Goal: Task Accomplishment & Management: Manage account settings

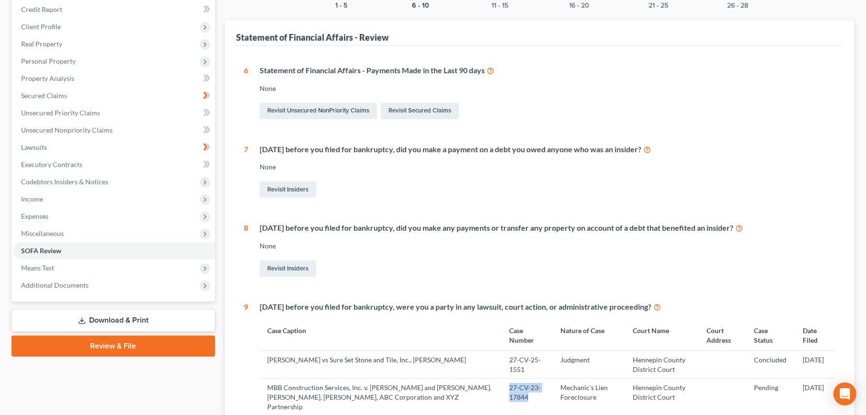
scroll to position [213, 0]
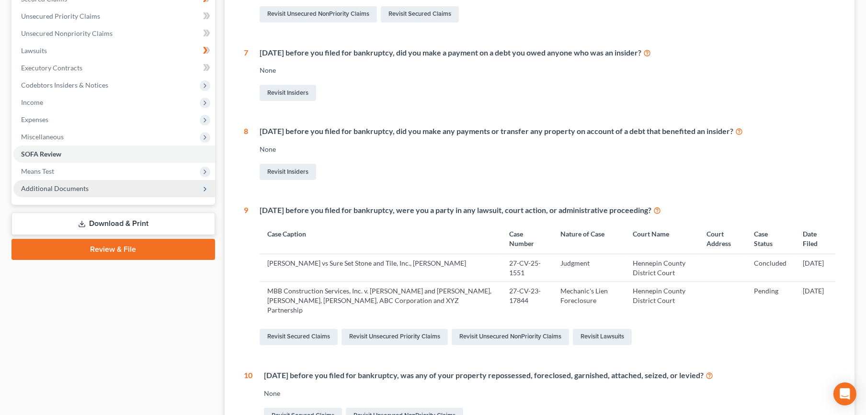
click at [56, 194] on span "Additional Documents" at bounding box center [114, 188] width 202 height 17
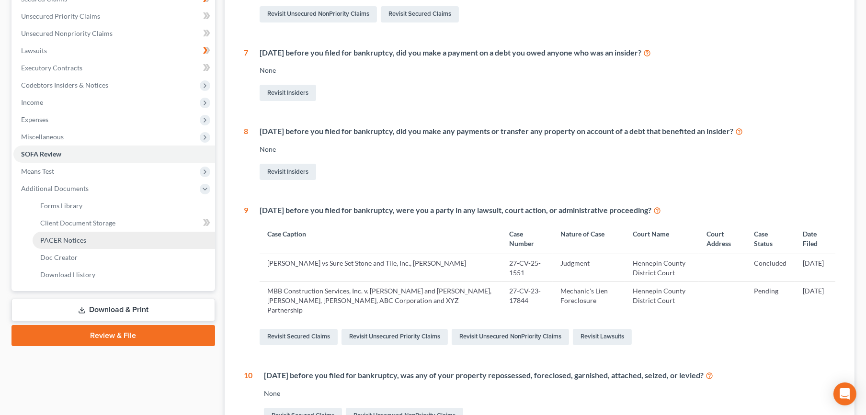
click at [62, 238] on span "PACER Notices" at bounding box center [63, 240] width 46 height 8
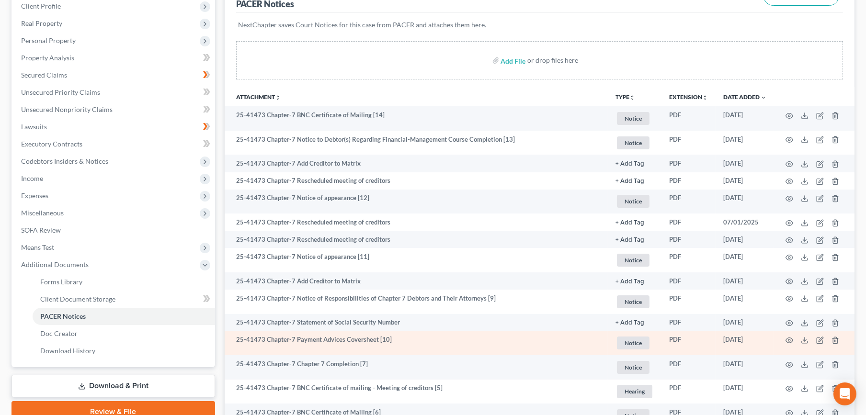
scroll to position [106, 0]
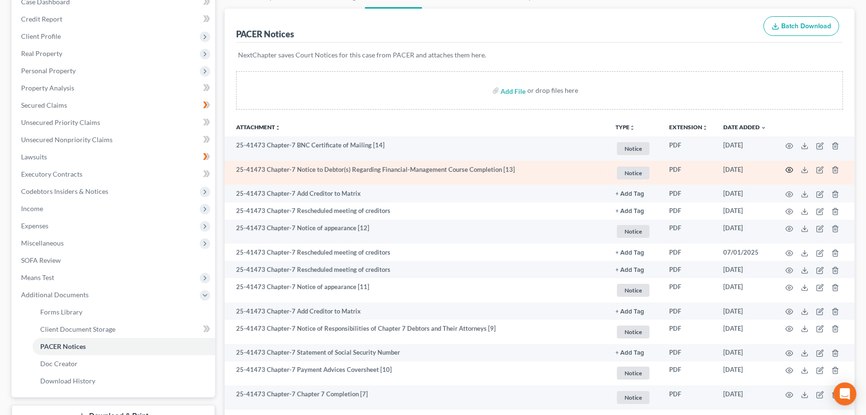
click at [790, 170] on icon "button" at bounding box center [789, 170] width 8 height 8
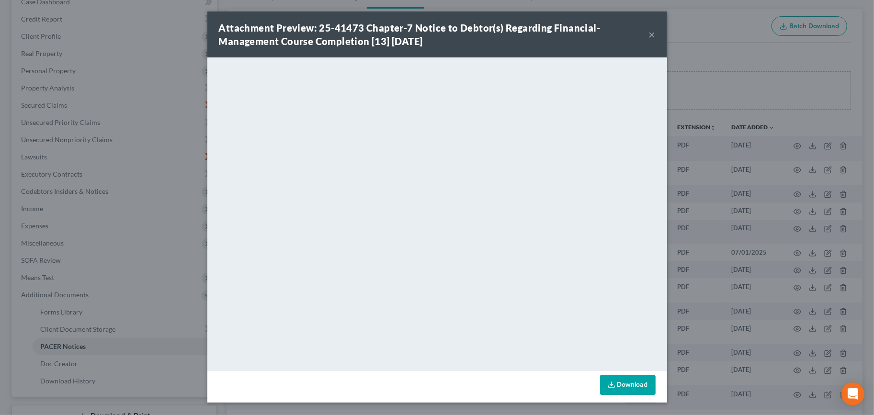
click at [653, 35] on button "×" at bounding box center [652, 34] width 7 height 11
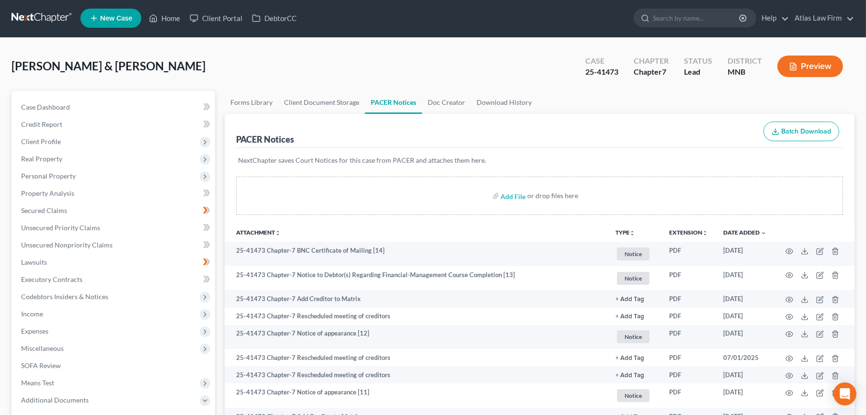
scroll to position [0, 0]
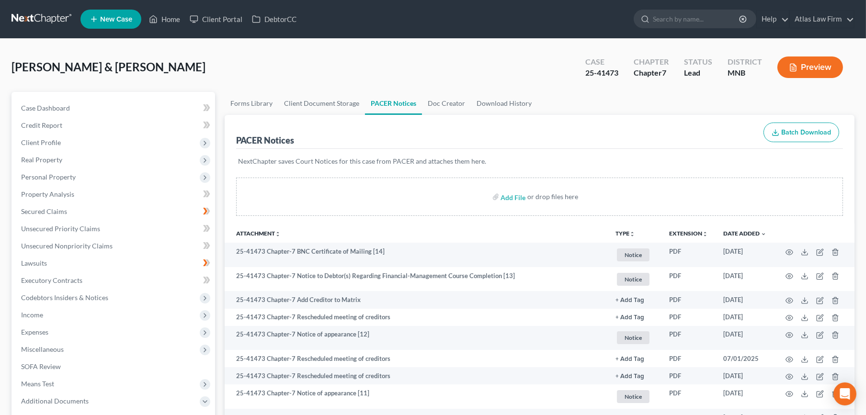
click at [35, 21] on link at bounding box center [41, 19] width 61 height 17
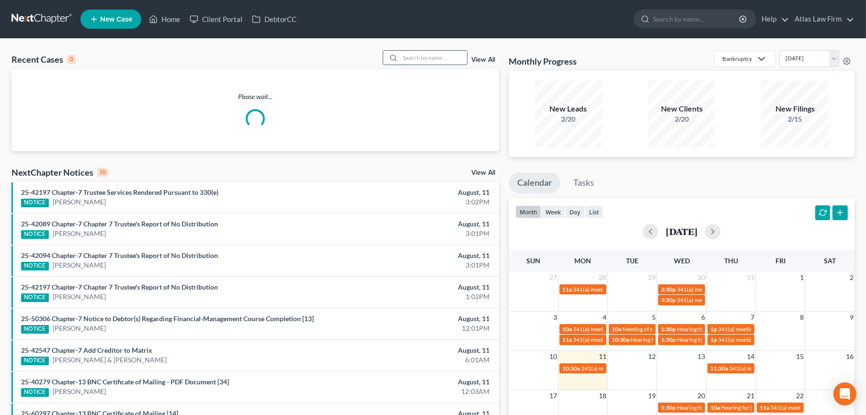
click at [418, 61] on input "search" at bounding box center [433, 58] width 67 height 14
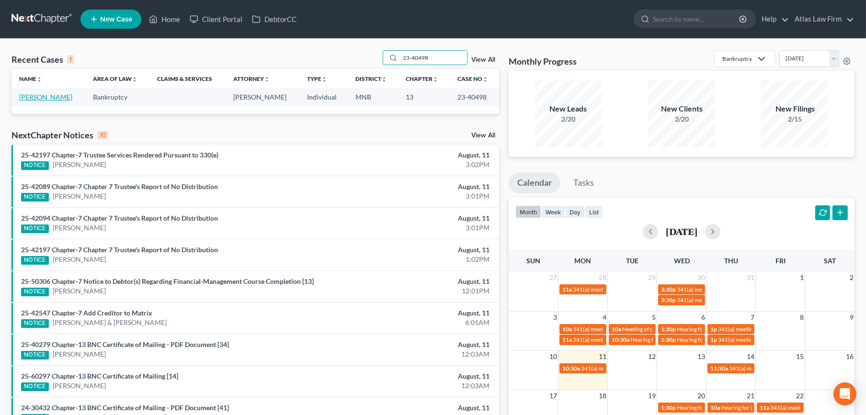
type input "23-40498"
click at [58, 100] on link "[PERSON_NAME]" at bounding box center [45, 97] width 53 height 8
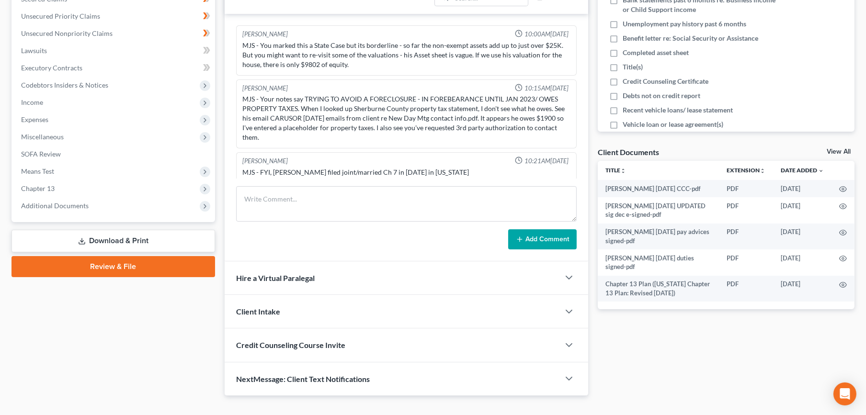
scroll to position [840, 0]
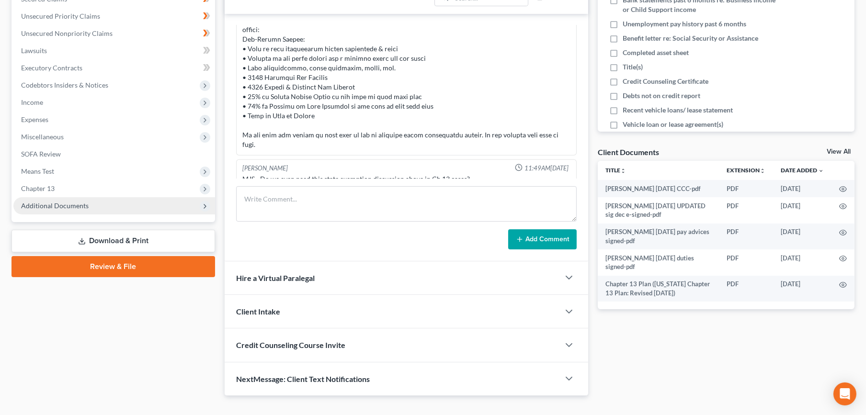
click at [81, 207] on span "Additional Documents" at bounding box center [55, 206] width 68 height 8
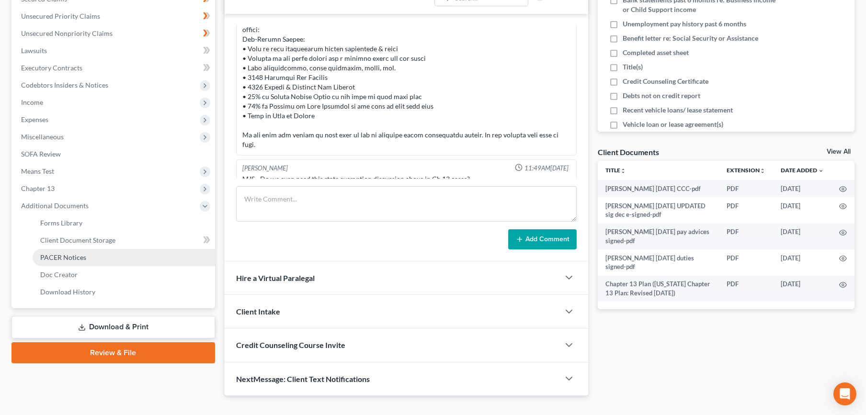
click at [72, 260] on span "PACER Notices" at bounding box center [63, 257] width 46 height 8
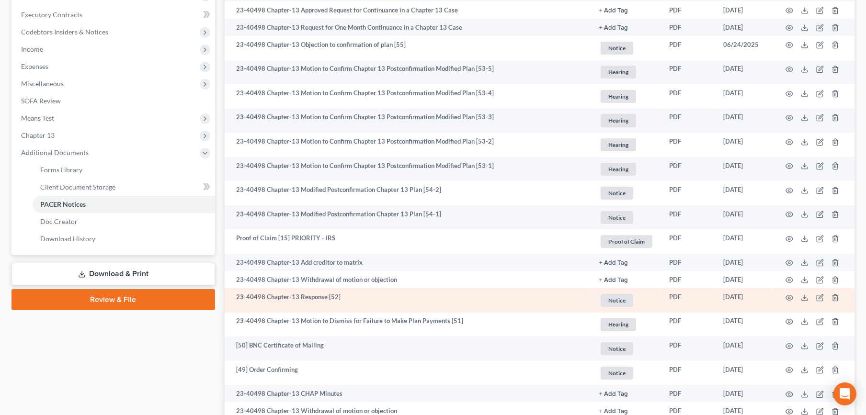
scroll to position [159, 0]
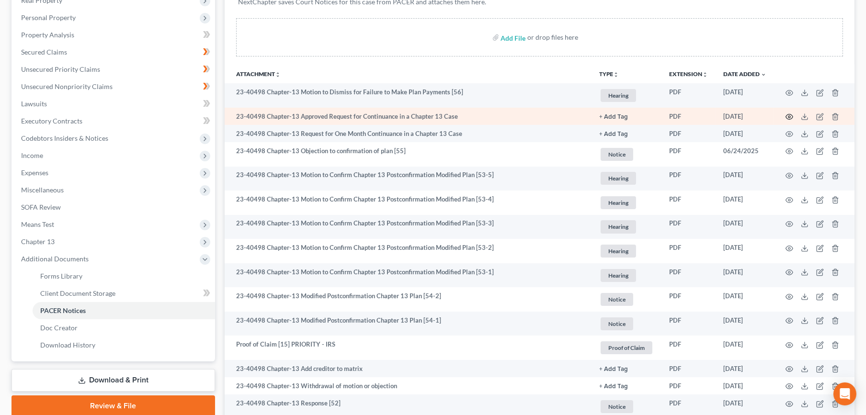
click at [790, 115] on icon "button" at bounding box center [789, 117] width 8 height 8
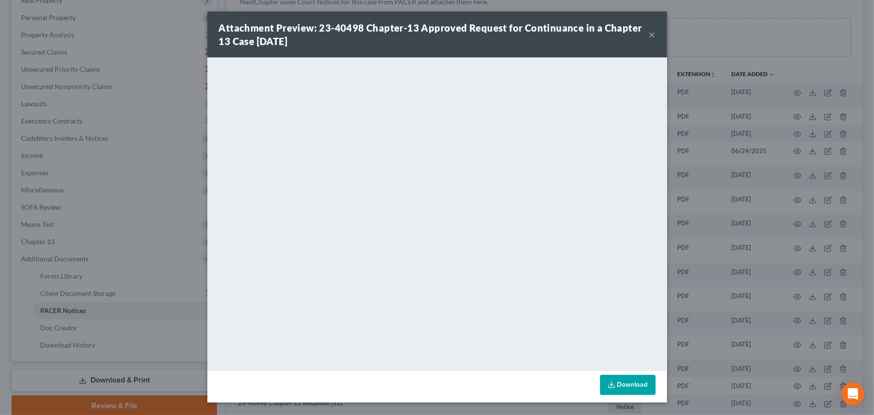
click at [652, 34] on button "×" at bounding box center [652, 34] width 7 height 11
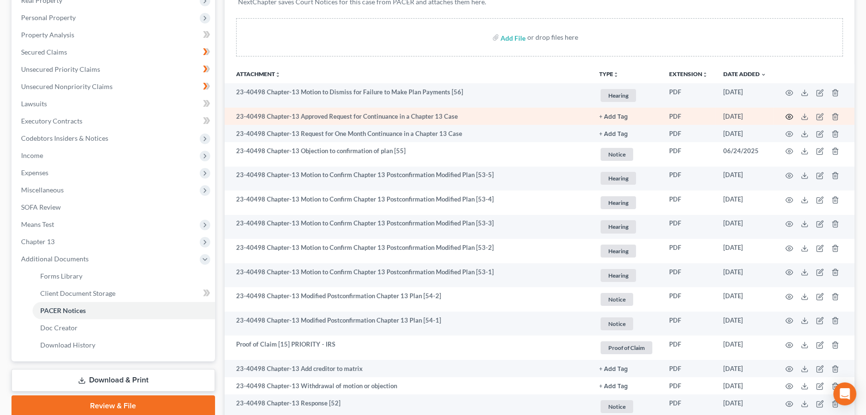
click at [787, 116] on icon "button" at bounding box center [789, 117] width 8 height 8
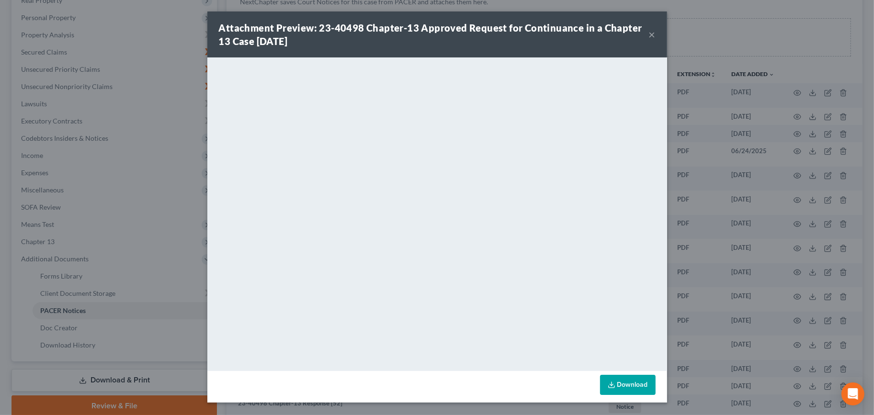
drag, startPoint x: 656, startPoint y: 34, endPoint x: 651, endPoint y: 36, distance: 5.5
click at [655, 34] on div "Attachment Preview: 23-40498 Chapter-13 Approved Request for Continuance in a C…" at bounding box center [437, 34] width 460 height 46
click at [651, 36] on button "×" at bounding box center [652, 34] width 7 height 11
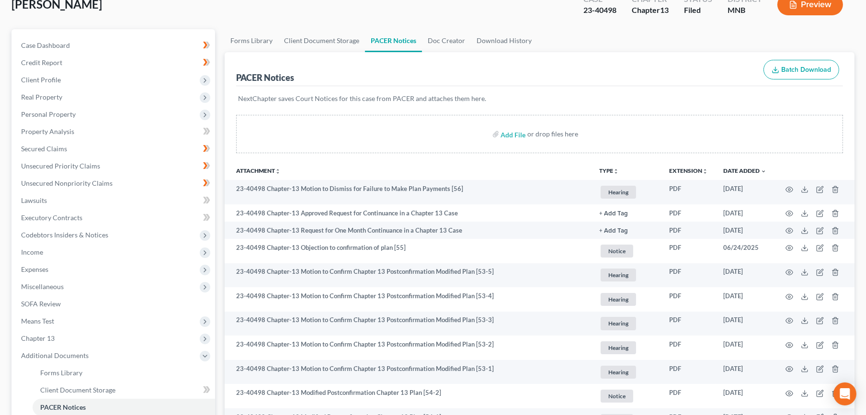
scroll to position [0, 0]
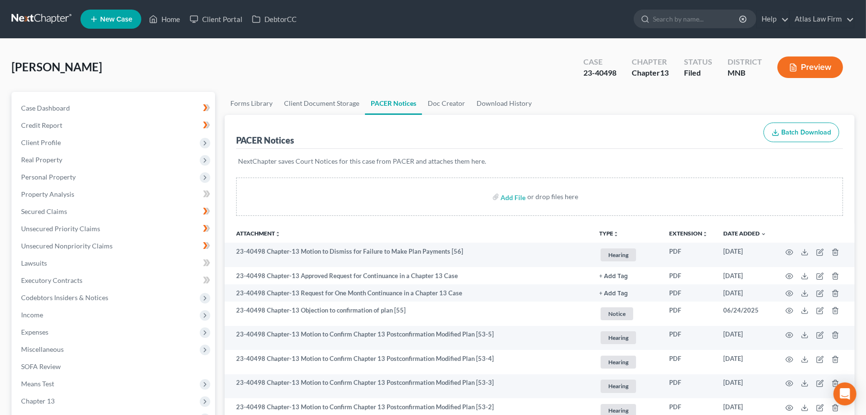
click at [57, 19] on link at bounding box center [41, 19] width 61 height 17
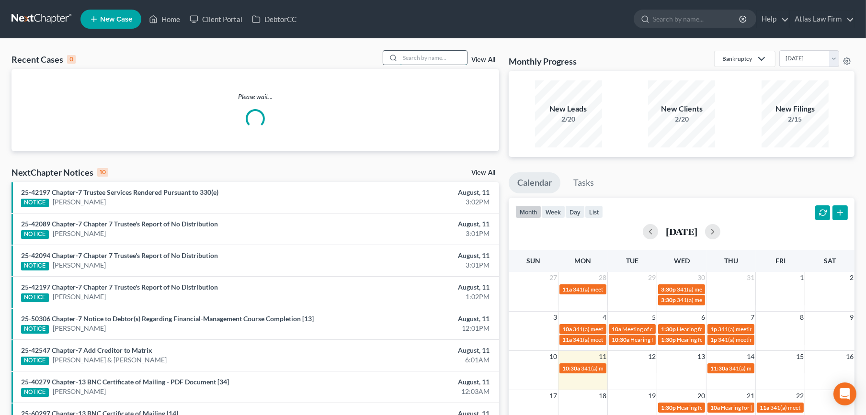
click at [420, 58] on input "search" at bounding box center [433, 58] width 67 height 14
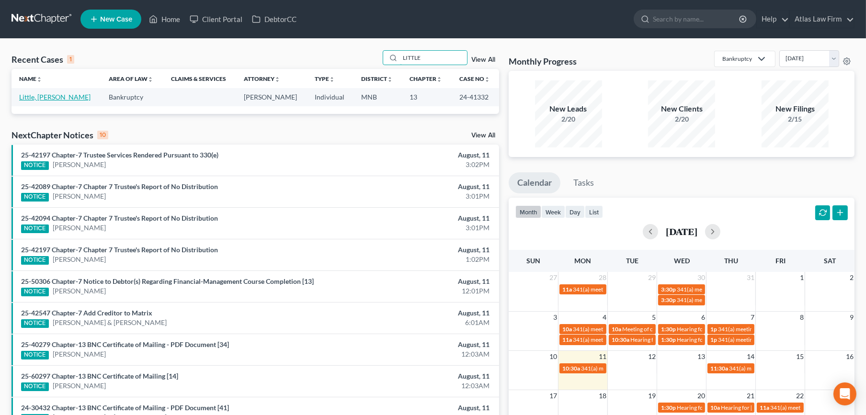
type input "LITTLE"
click at [39, 97] on link "Little, [PERSON_NAME]" at bounding box center [54, 97] width 71 height 8
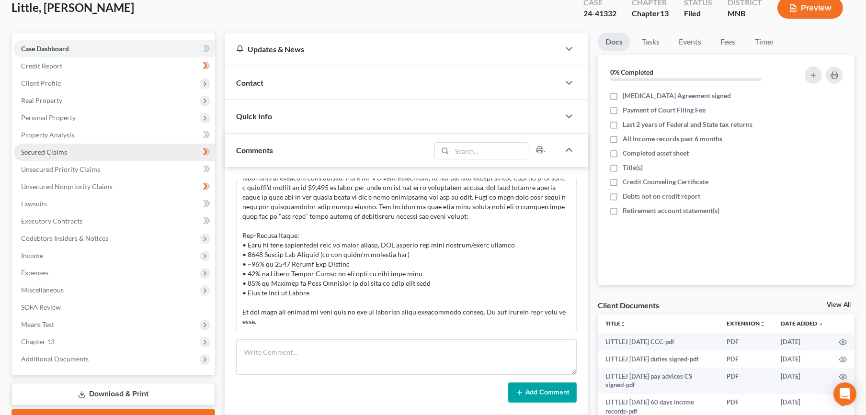
scroll to position [159, 0]
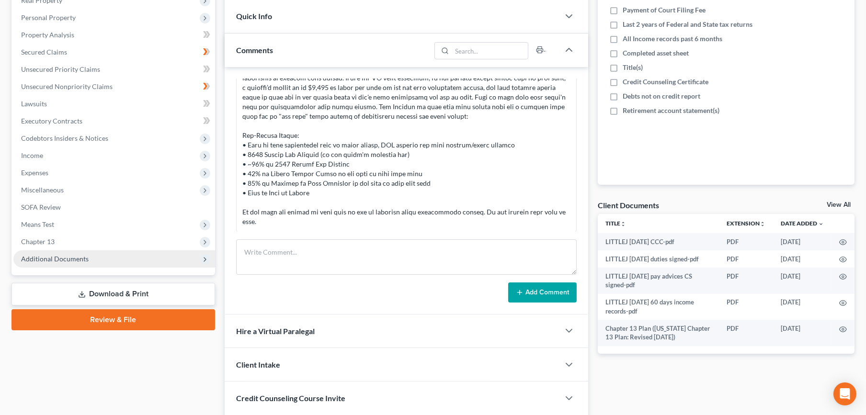
click at [88, 255] on span "Additional Documents" at bounding box center [114, 258] width 202 height 17
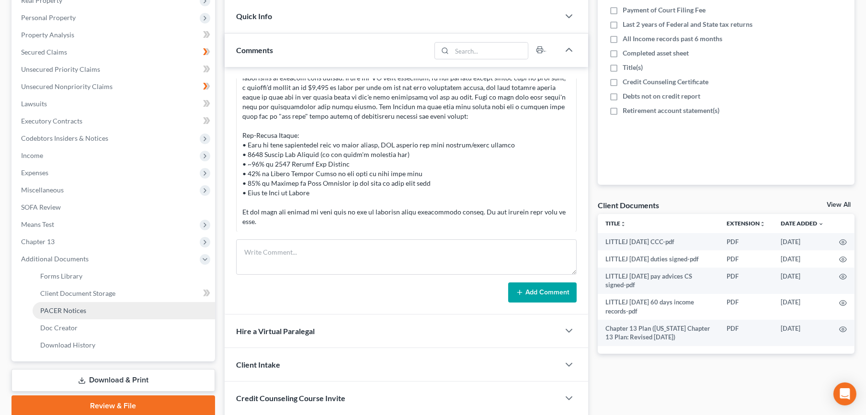
click at [96, 305] on link "PACER Notices" at bounding box center [124, 310] width 182 height 17
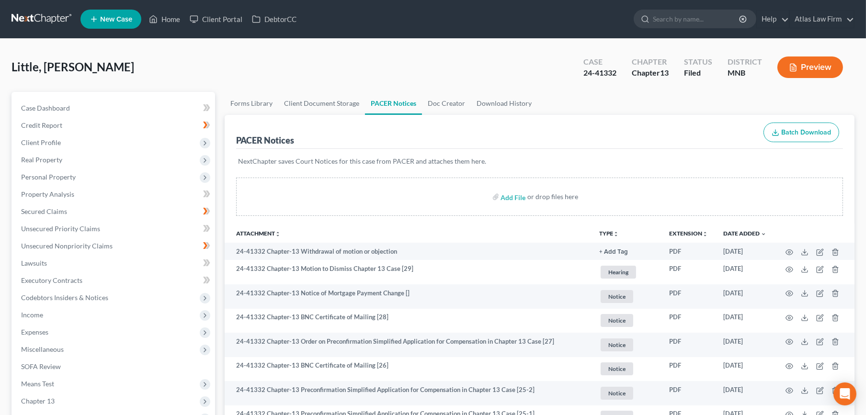
click at [41, 17] on link at bounding box center [41, 19] width 61 height 17
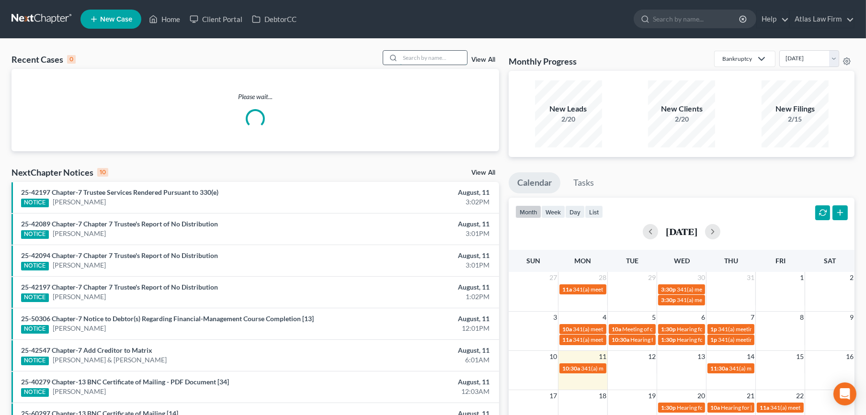
click at [438, 54] on input "search" at bounding box center [433, 58] width 67 height 14
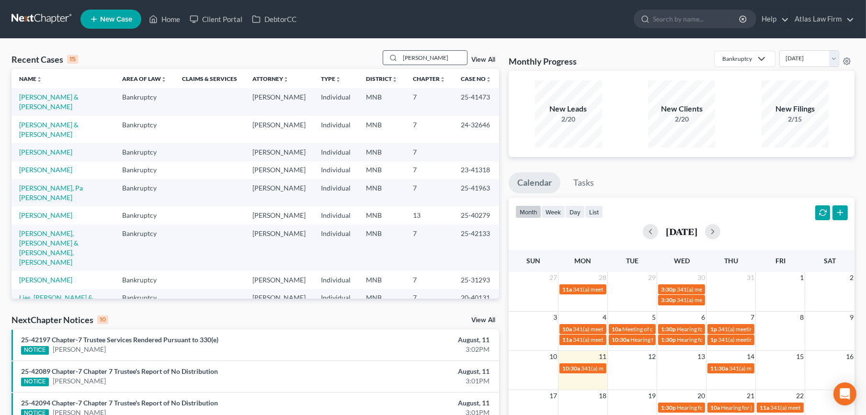
type input "[PERSON_NAME]"
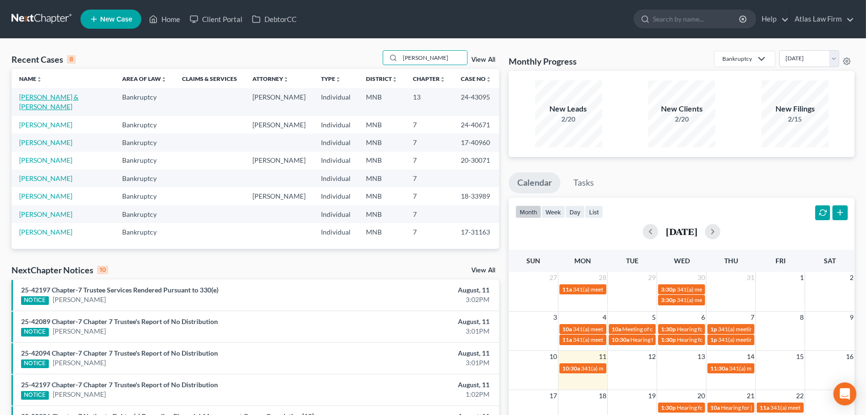
click at [47, 94] on link "[PERSON_NAME] & [PERSON_NAME]" at bounding box center [48, 102] width 59 height 18
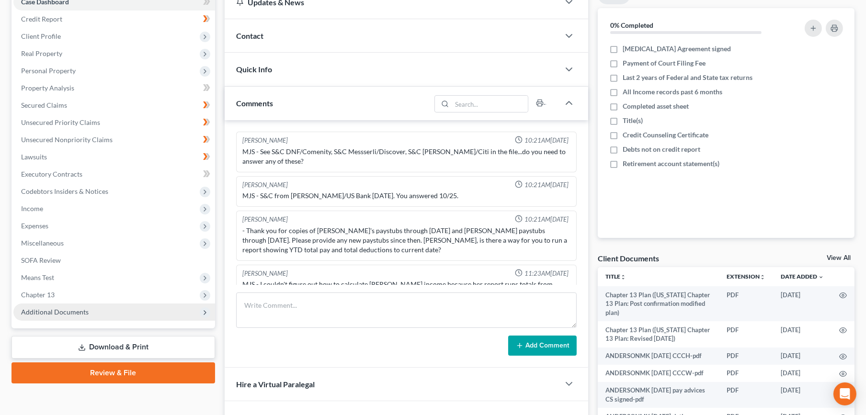
scroll to position [779, 0]
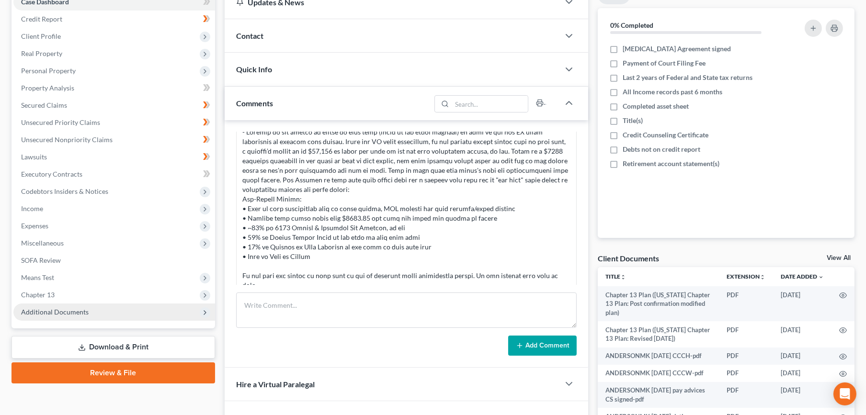
click at [76, 313] on span "Additional Documents" at bounding box center [55, 312] width 68 height 8
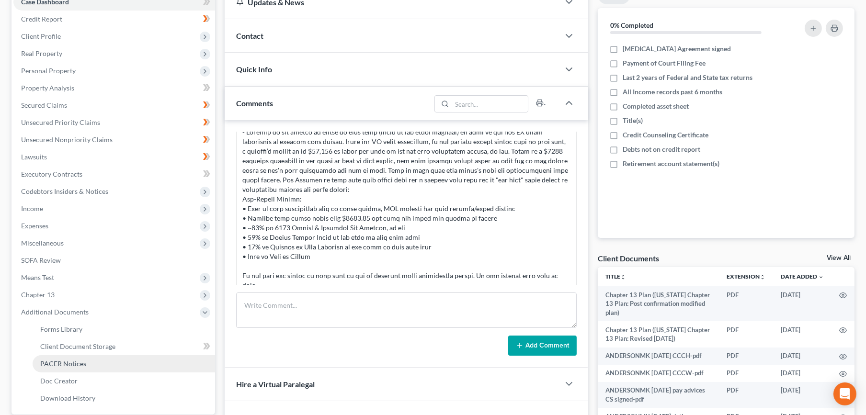
click at [87, 360] on link "PACER Notices" at bounding box center [124, 363] width 182 height 17
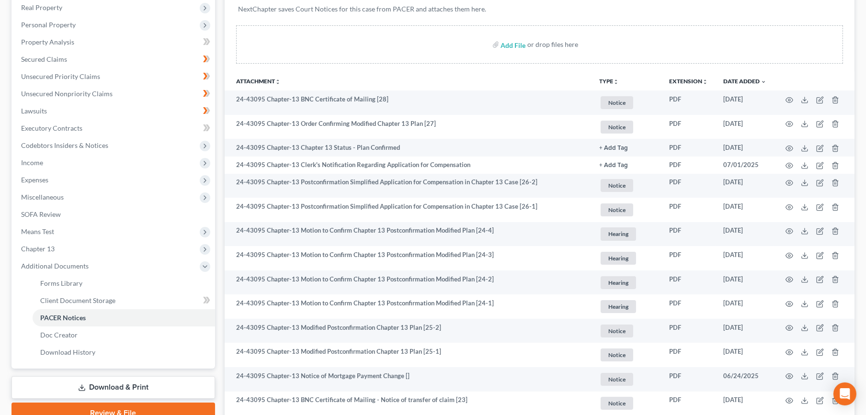
scroll to position [159, 0]
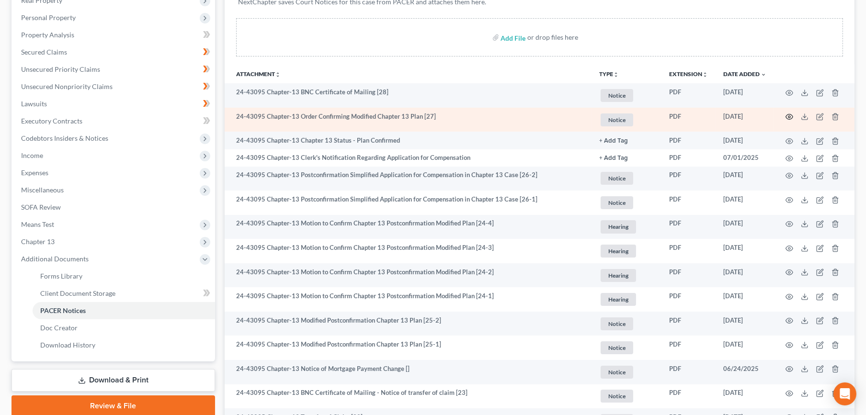
click at [790, 116] on icon "button" at bounding box center [789, 117] width 8 height 8
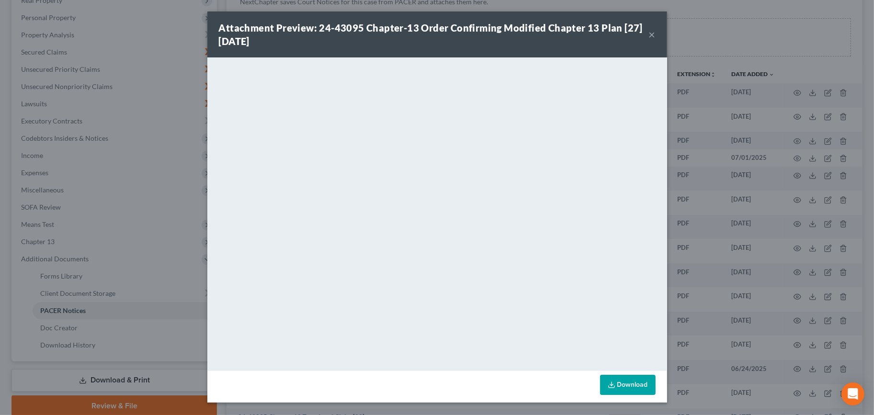
click at [650, 36] on button "×" at bounding box center [652, 34] width 7 height 11
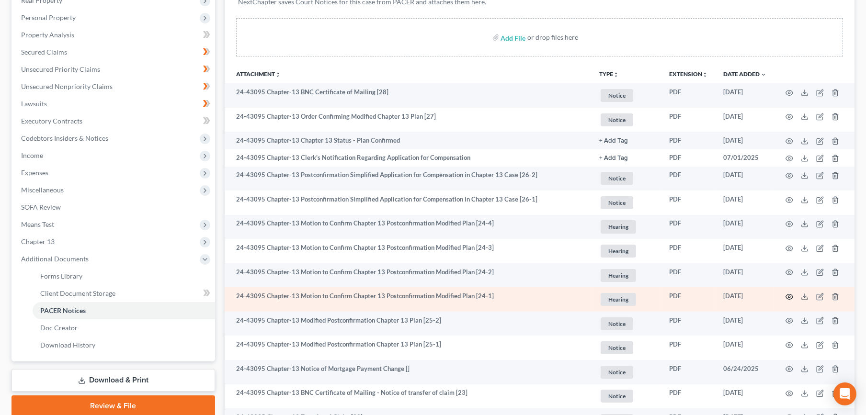
click at [790, 297] on icon "button" at bounding box center [789, 297] width 8 height 8
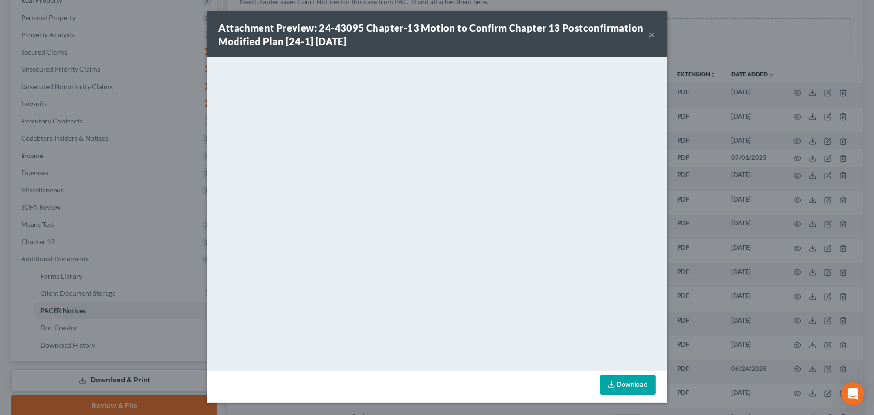
click at [649, 37] on button "×" at bounding box center [652, 34] width 7 height 11
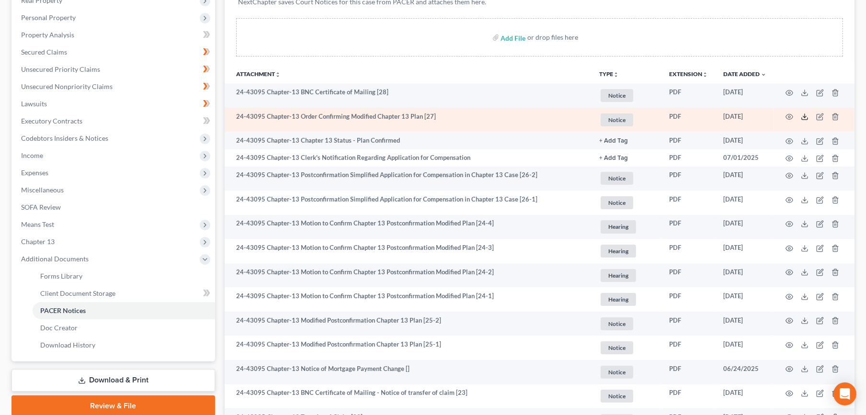
click at [803, 120] on icon at bounding box center [805, 117] width 8 height 8
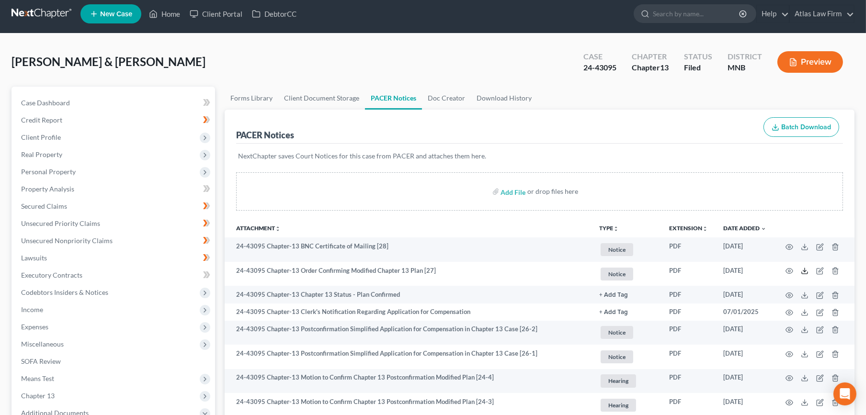
scroll to position [0, 0]
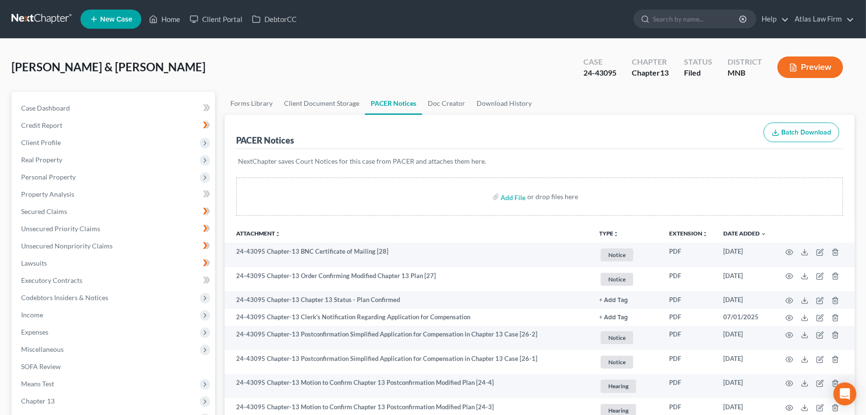
click at [34, 14] on link at bounding box center [41, 19] width 61 height 17
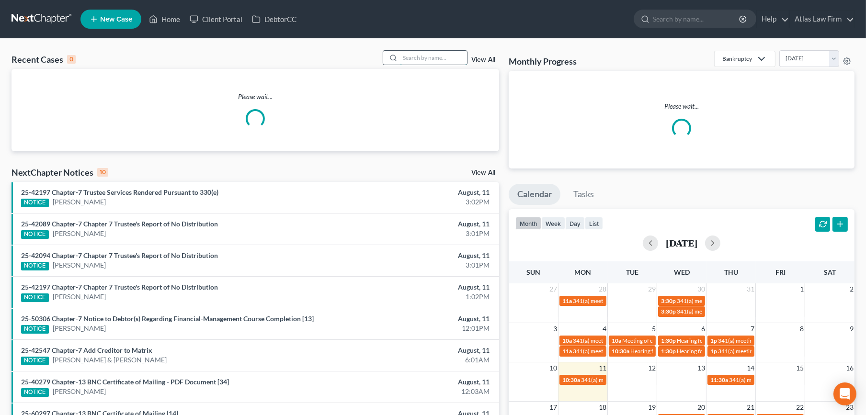
click at [451, 63] on input "search" at bounding box center [433, 58] width 67 height 14
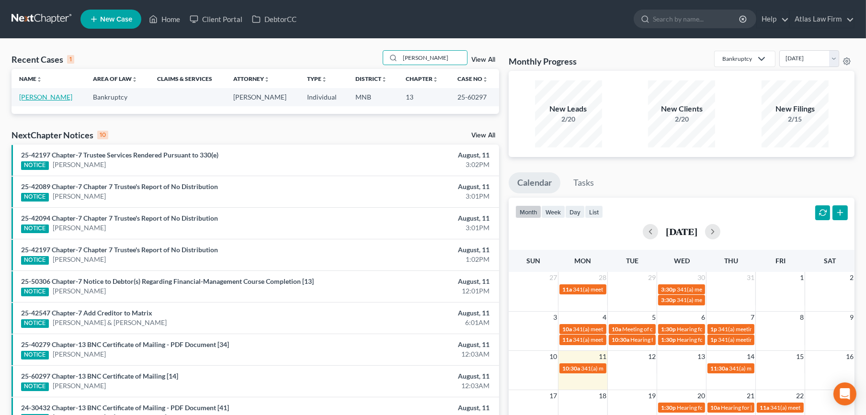
type input "[PERSON_NAME]"
click at [26, 100] on link "[PERSON_NAME]" at bounding box center [45, 97] width 53 height 8
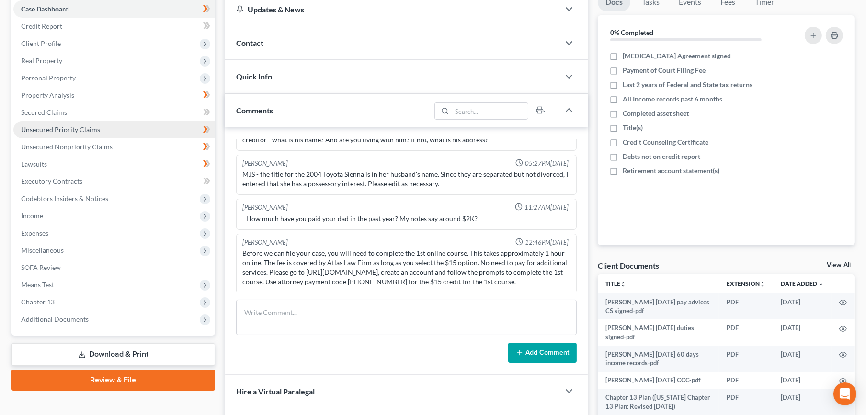
scroll to position [106, 0]
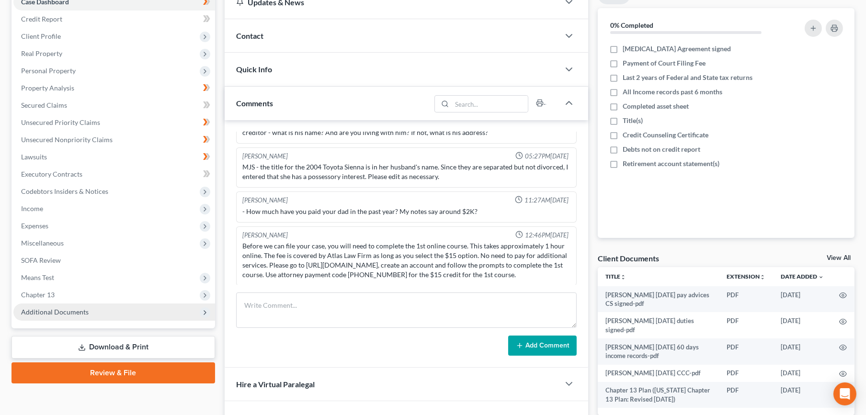
click at [132, 307] on span "Additional Documents" at bounding box center [114, 312] width 202 height 17
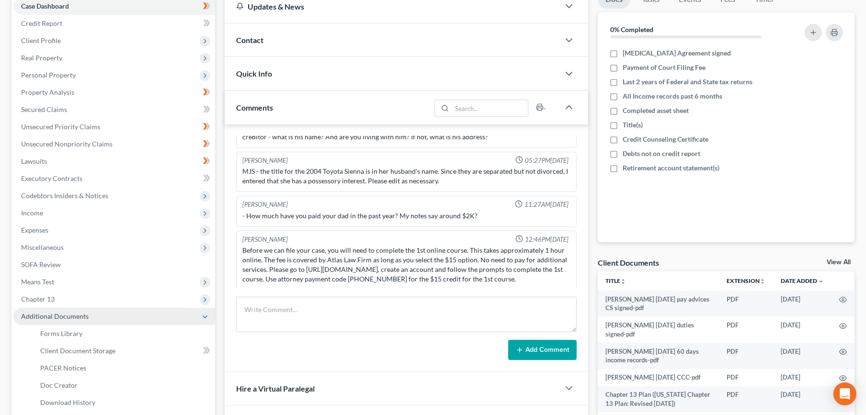
scroll to position [159, 0]
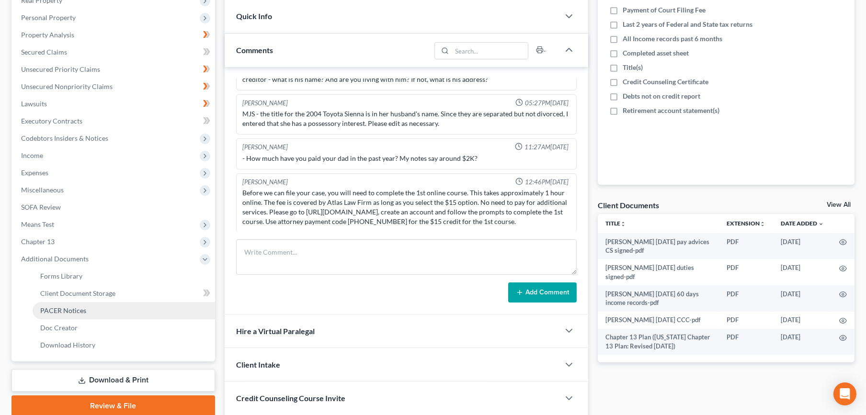
click at [123, 311] on link "PACER Notices" at bounding box center [124, 310] width 182 height 17
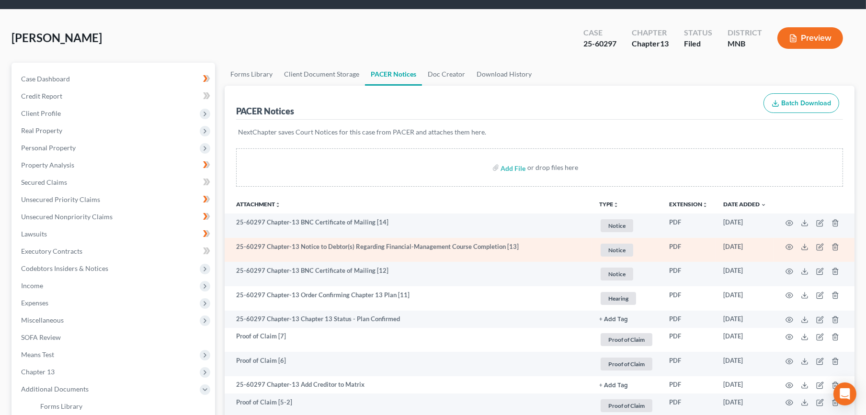
scroll to position [53, 0]
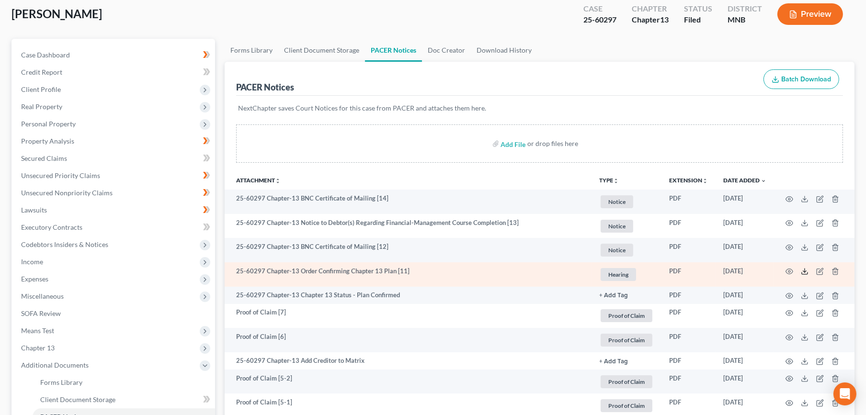
click at [804, 272] on icon at bounding box center [805, 272] width 8 height 8
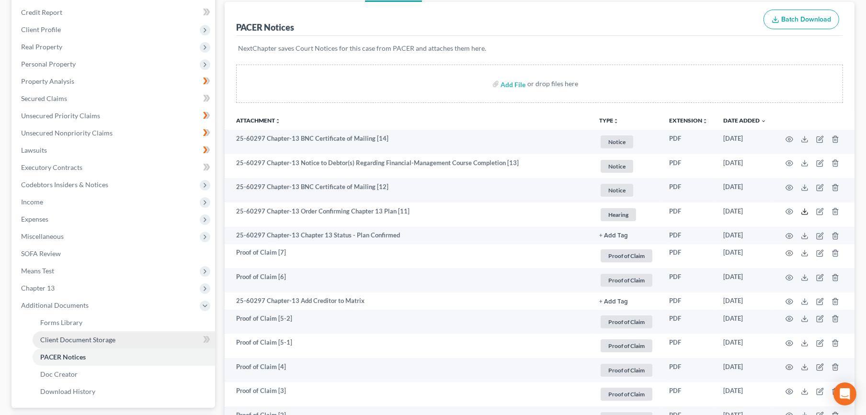
scroll to position [266, 0]
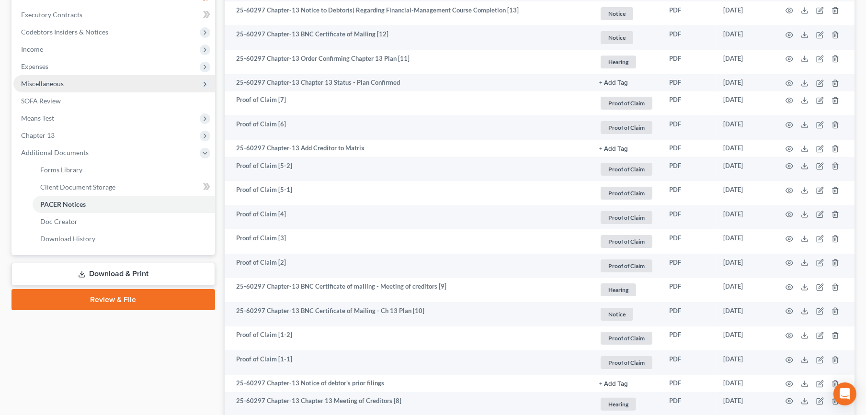
click at [125, 85] on span "Miscellaneous" at bounding box center [114, 83] width 202 height 17
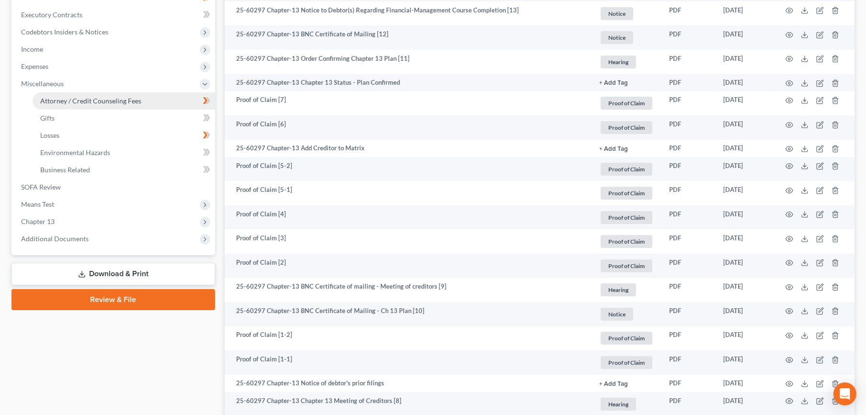
click at [126, 101] on span "Attorney / Credit Counseling Fees" at bounding box center [90, 101] width 101 height 8
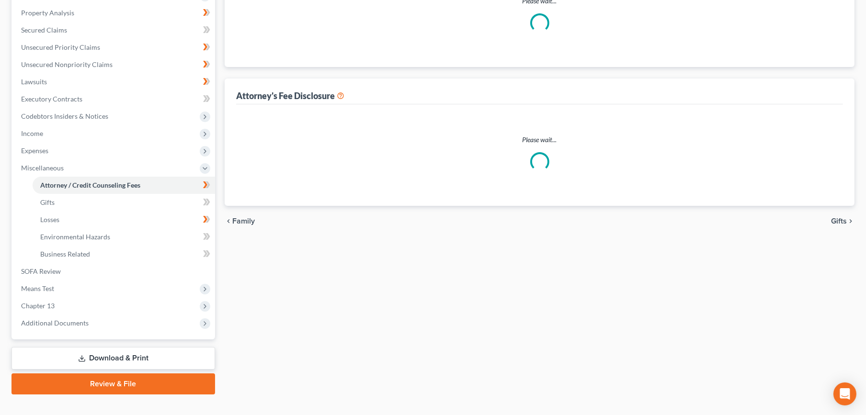
scroll to position [44, 0]
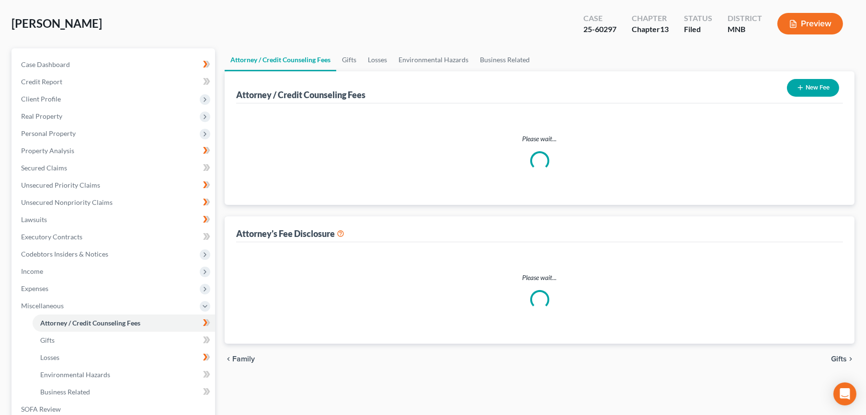
select select "0"
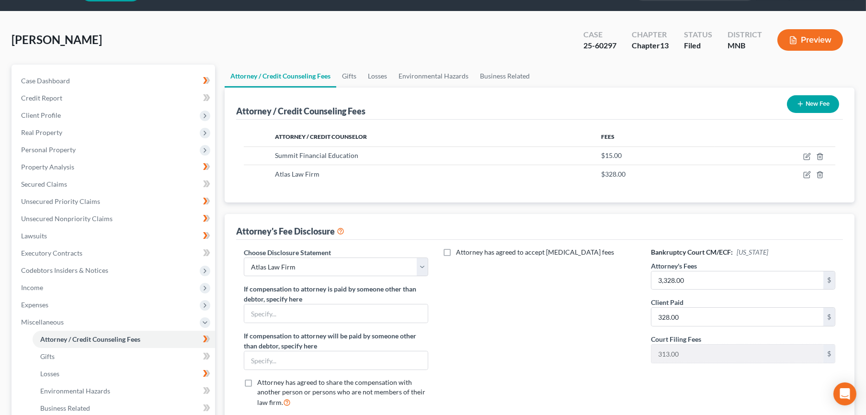
scroll to position [0, 0]
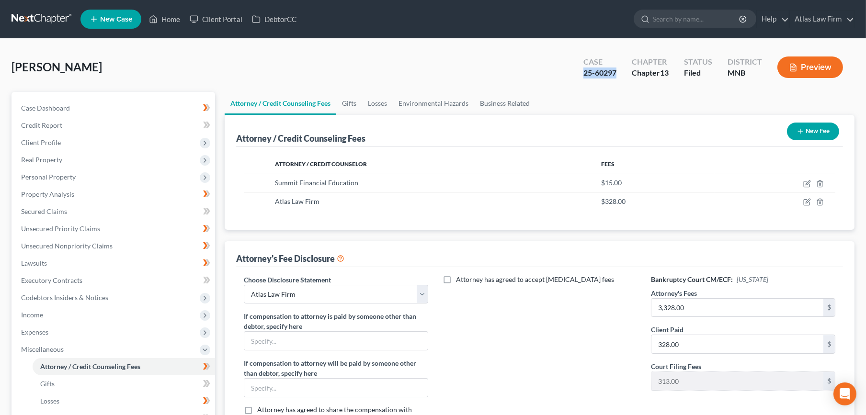
drag, startPoint x: 621, startPoint y: 71, endPoint x: 584, endPoint y: 71, distance: 37.8
click at [584, 71] on div "Case 25-60297" at bounding box center [600, 68] width 48 height 28
copy div "25-60297"
click at [39, 145] on span "Client Profile" at bounding box center [41, 142] width 40 height 8
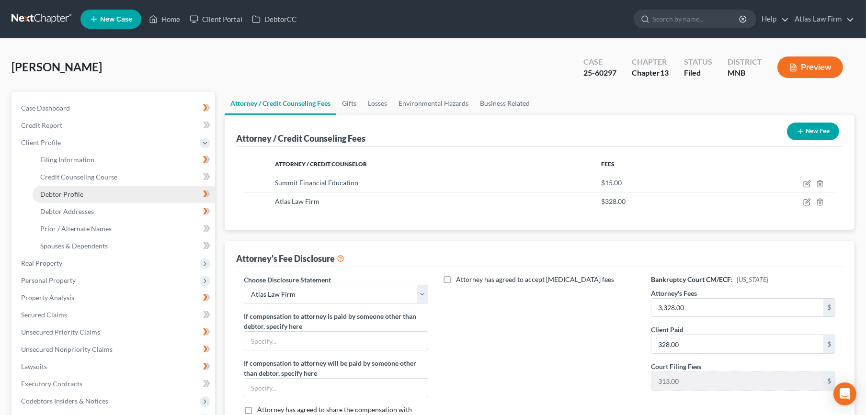
click at [45, 192] on span "Debtor Profile" at bounding box center [61, 194] width 43 height 8
select select "2"
select select "0"
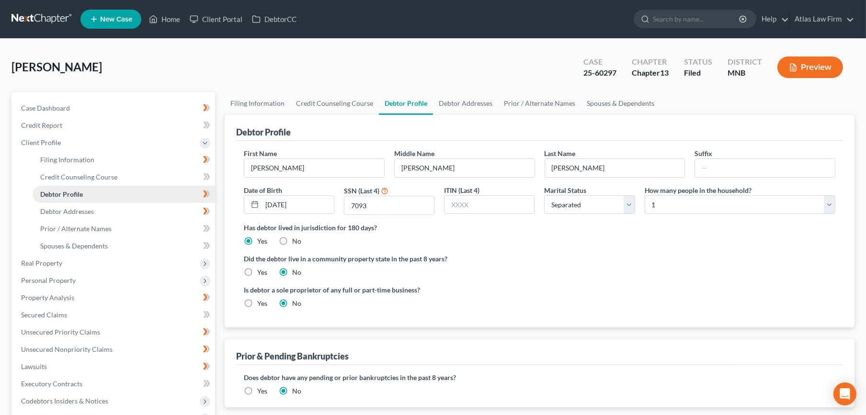
radio input "true"
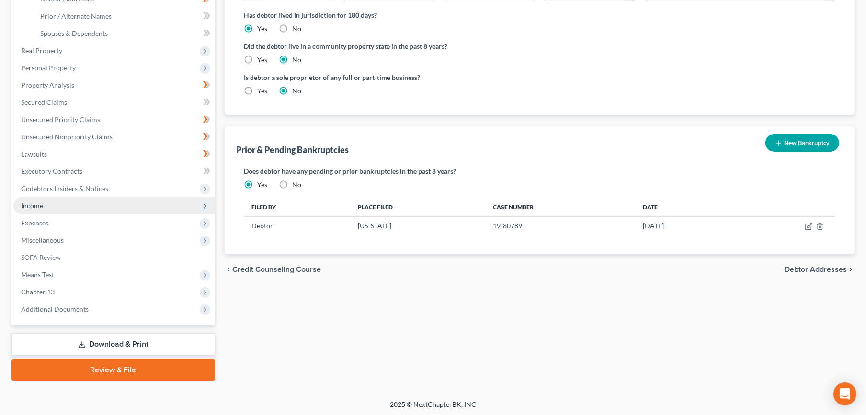
scroll to position [213, 0]
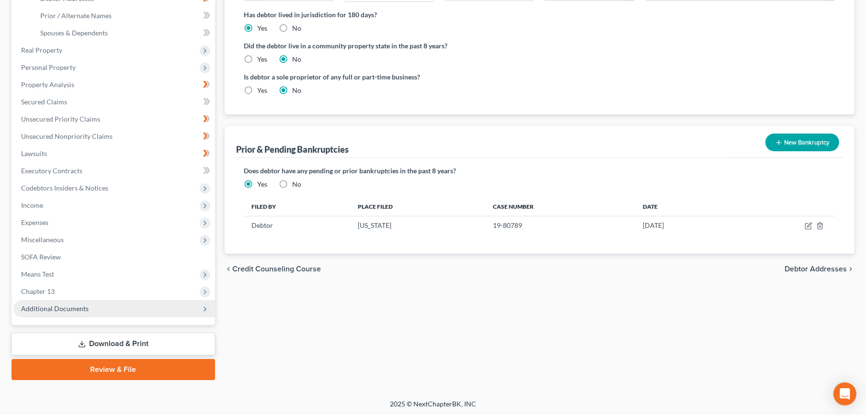
click at [105, 313] on span "Additional Documents" at bounding box center [114, 308] width 202 height 17
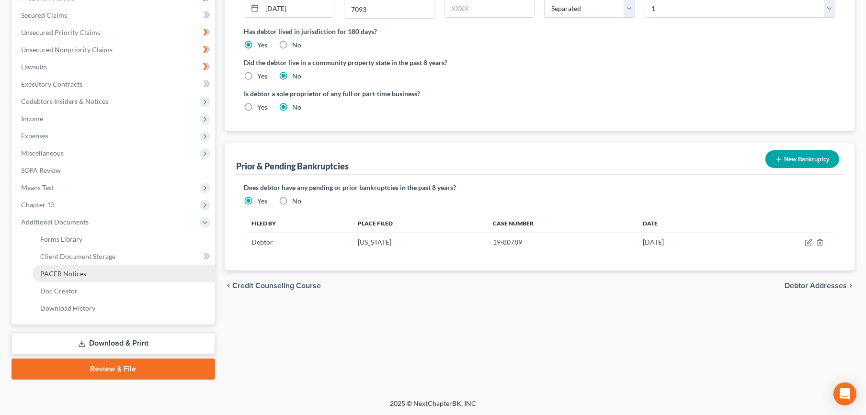
click at [106, 277] on link "PACER Notices" at bounding box center [124, 273] width 182 height 17
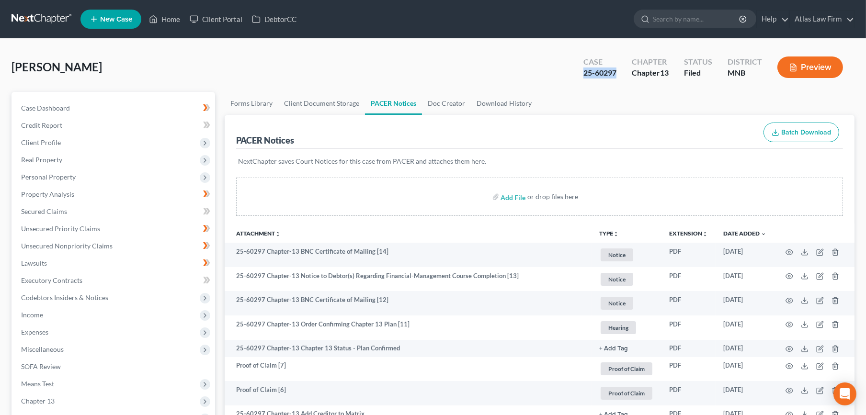
drag, startPoint x: 619, startPoint y: 74, endPoint x: 583, endPoint y: 79, distance: 35.8
click at [580, 78] on div "Case 25-60297" at bounding box center [600, 68] width 48 height 28
copy div "25-60297"
click at [40, 140] on span "Client Profile" at bounding box center [41, 142] width 40 height 8
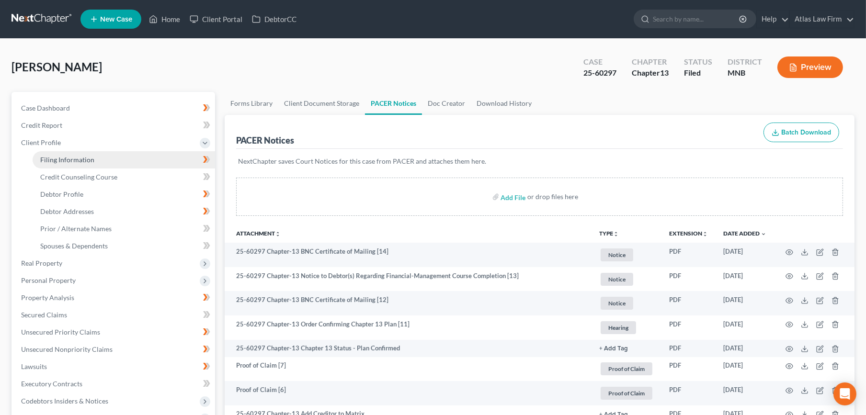
click at [47, 156] on span "Filing Information" at bounding box center [67, 160] width 54 height 8
select select "1"
select select "0"
select select "3"
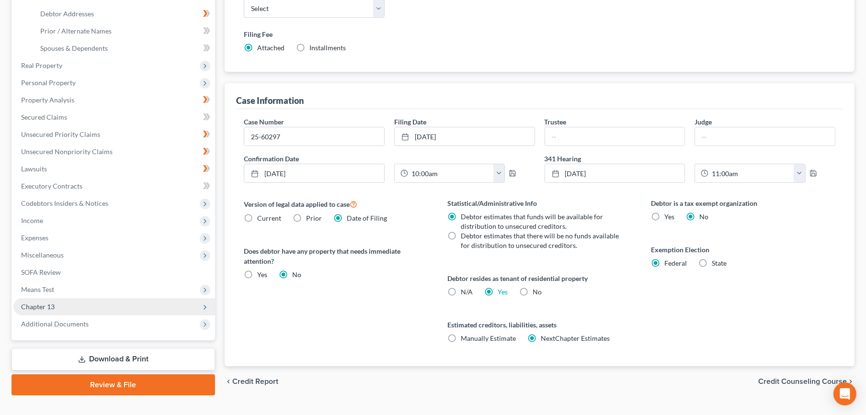
scroll to position [215, 0]
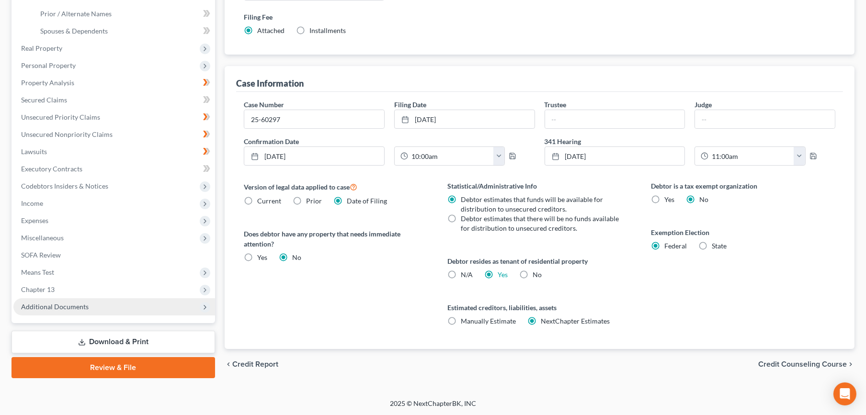
click at [56, 307] on span "Additional Documents" at bounding box center [55, 307] width 68 height 8
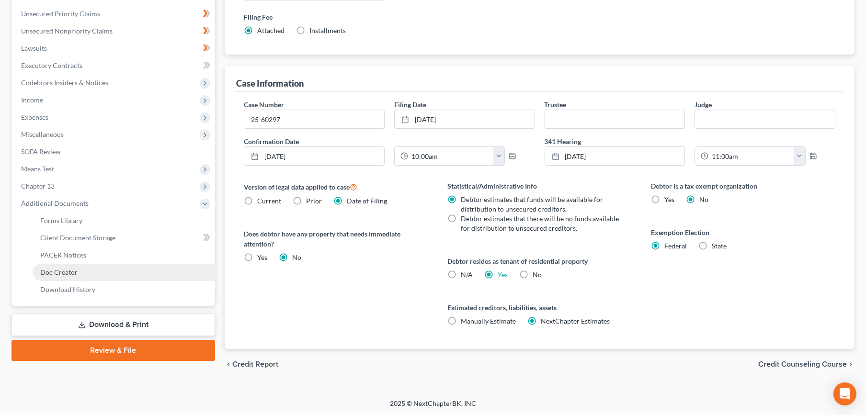
click at [59, 264] on link "Doc Creator" at bounding box center [124, 272] width 182 height 17
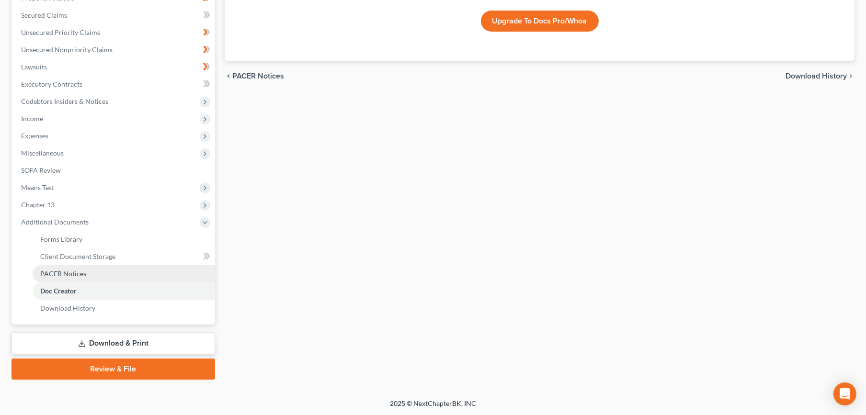
click at [61, 270] on span "PACER Notices" at bounding box center [63, 274] width 46 height 8
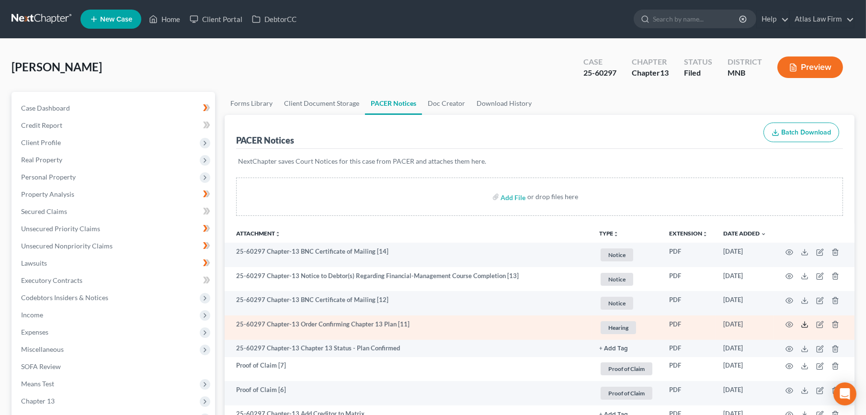
click at [803, 325] on icon at bounding box center [805, 325] width 8 height 8
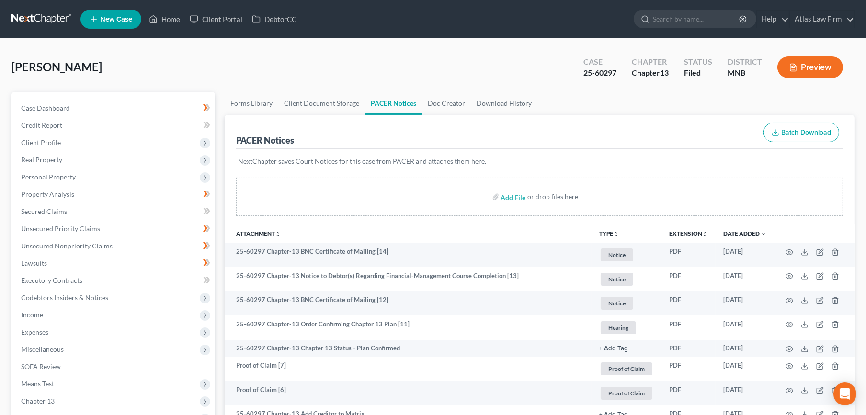
click at [48, 14] on link at bounding box center [41, 19] width 61 height 17
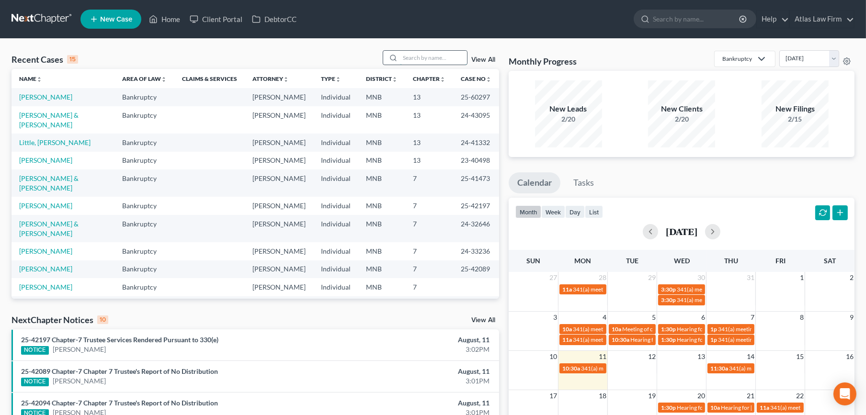
click at [414, 56] on input "search" at bounding box center [433, 58] width 67 height 14
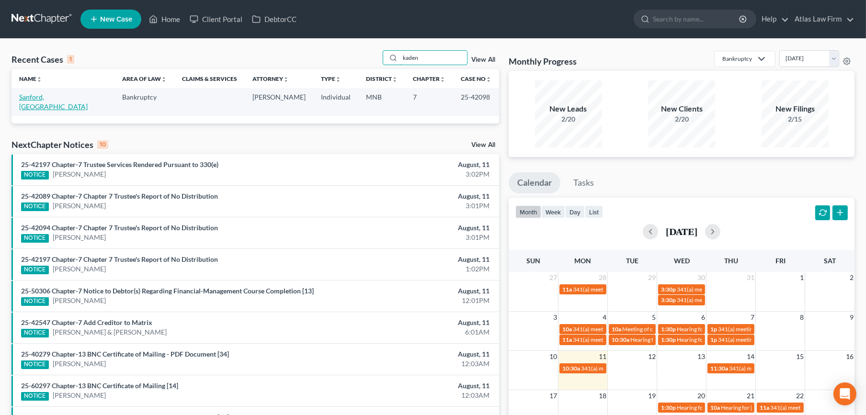
type input "kaden"
click at [54, 94] on link "Sanford, [GEOGRAPHIC_DATA]" at bounding box center [53, 102] width 68 height 18
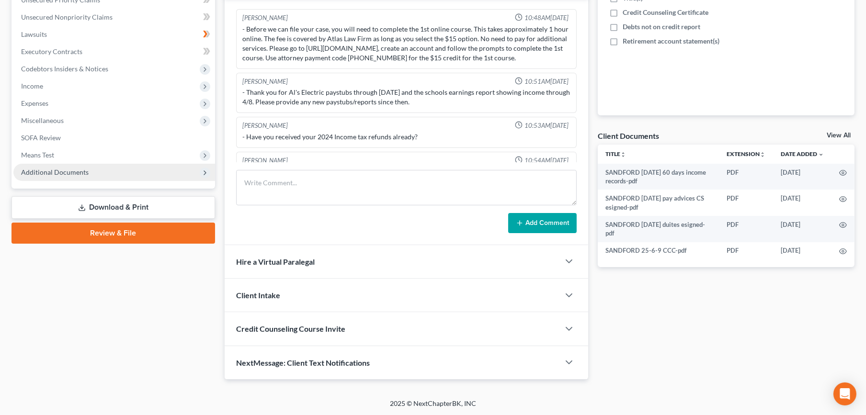
scroll to position [424, 0]
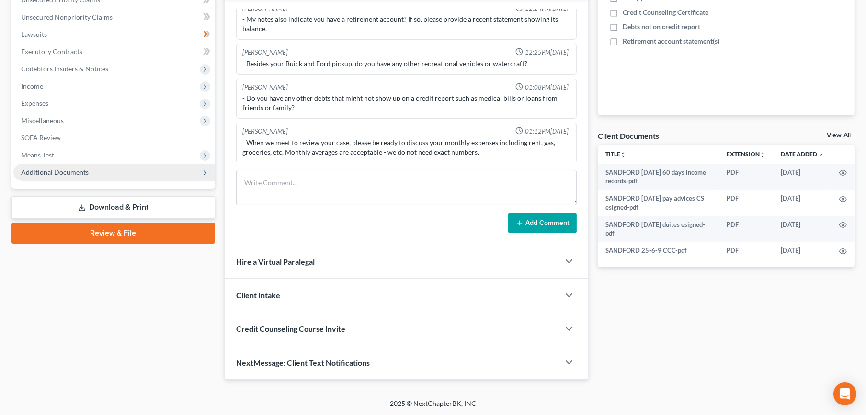
click at [61, 172] on span "Additional Documents" at bounding box center [55, 172] width 68 height 8
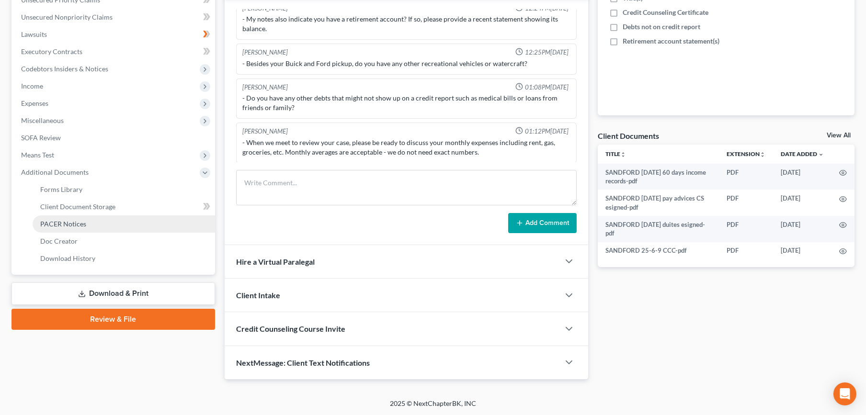
click at [76, 230] on link "PACER Notices" at bounding box center [124, 223] width 182 height 17
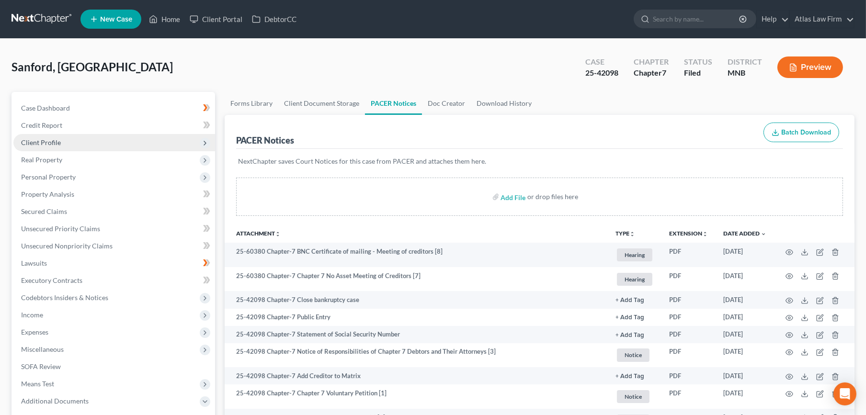
click at [35, 139] on span "Client Profile" at bounding box center [41, 142] width 40 height 8
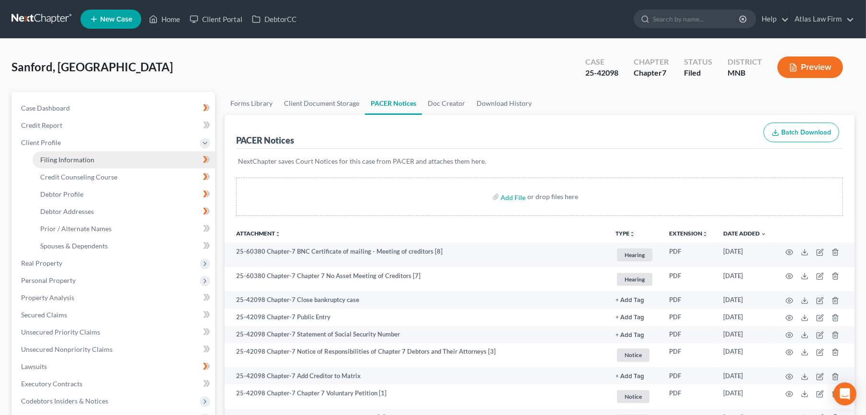
click at [60, 162] on span "Filing Information" at bounding box center [67, 160] width 54 height 8
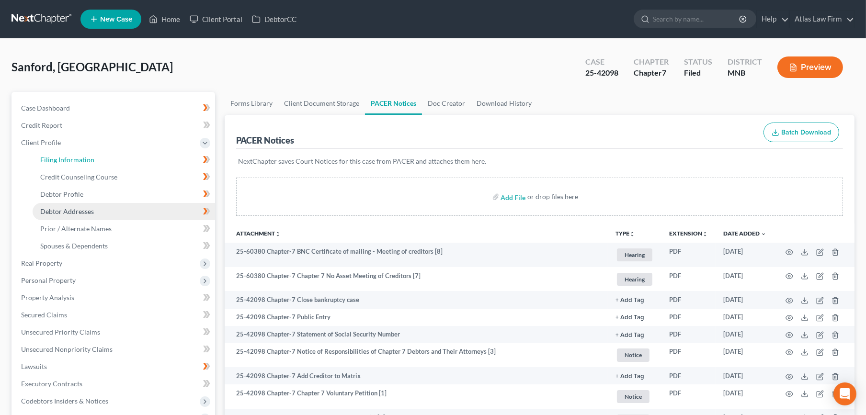
select select "1"
select select "0"
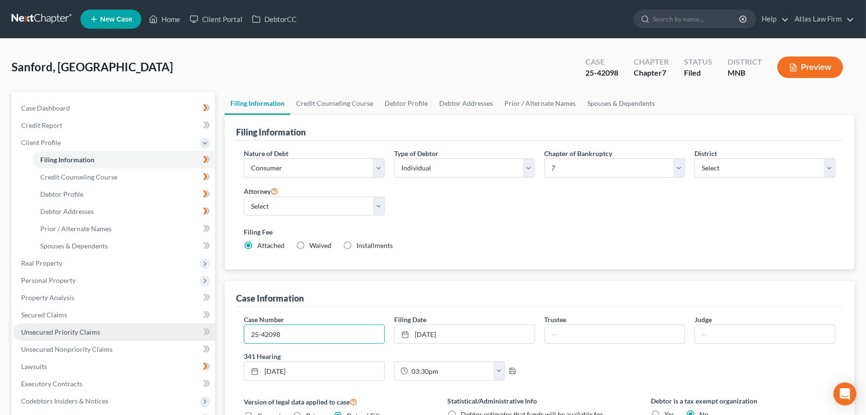
drag, startPoint x: 325, startPoint y: 334, endPoint x: 115, endPoint y: 331, distance: 209.7
click at [115, 331] on div "Petition Navigation Case Dashboard Payments Invoices Payments Payments Credit R…" at bounding box center [433, 343] width 852 height 503
paste input "60380"
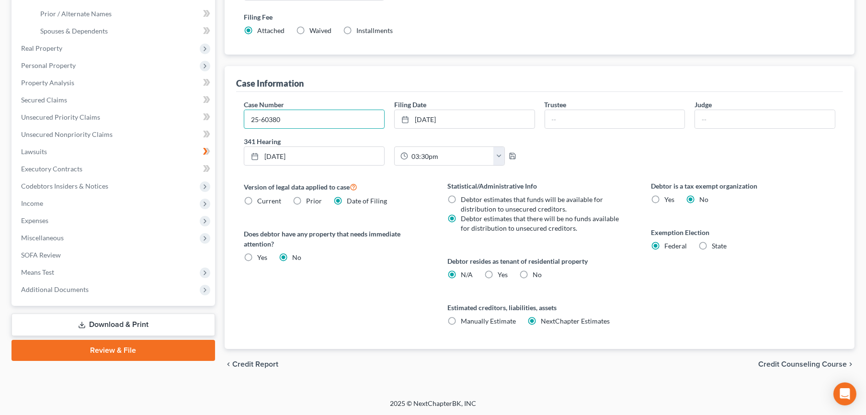
type input "25-60380"
click at [770, 361] on span "Credit Counseling Course" at bounding box center [802, 365] width 89 height 8
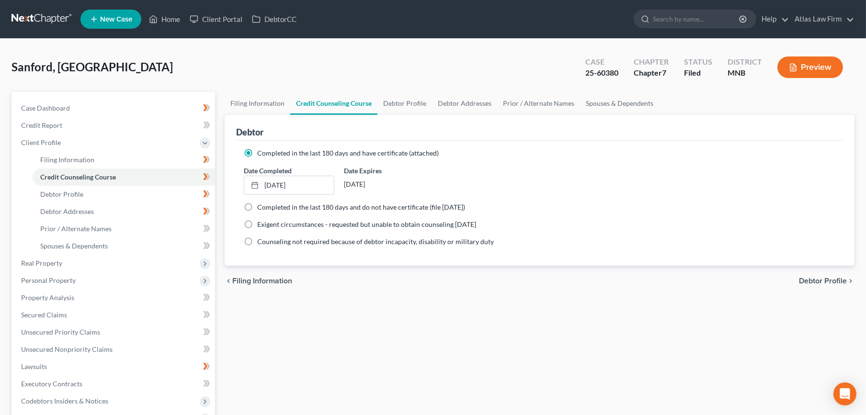
click at [52, 22] on link at bounding box center [41, 19] width 61 height 17
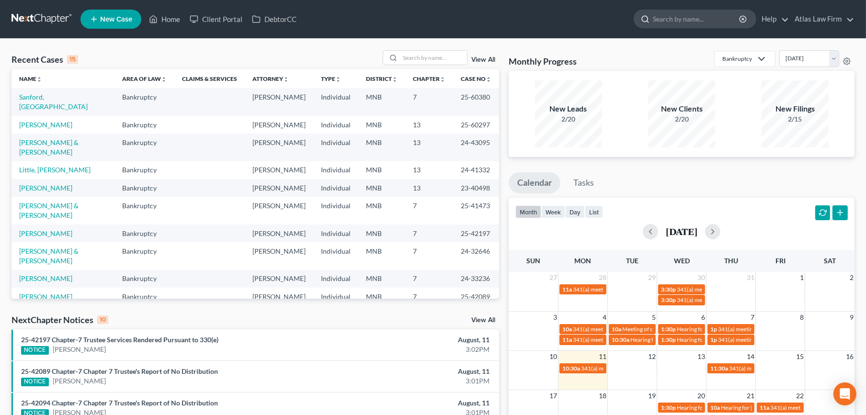
click at [675, 22] on input "search" at bounding box center [697, 19] width 88 height 18
click at [485, 58] on link "View All" at bounding box center [483, 59] width 24 height 7
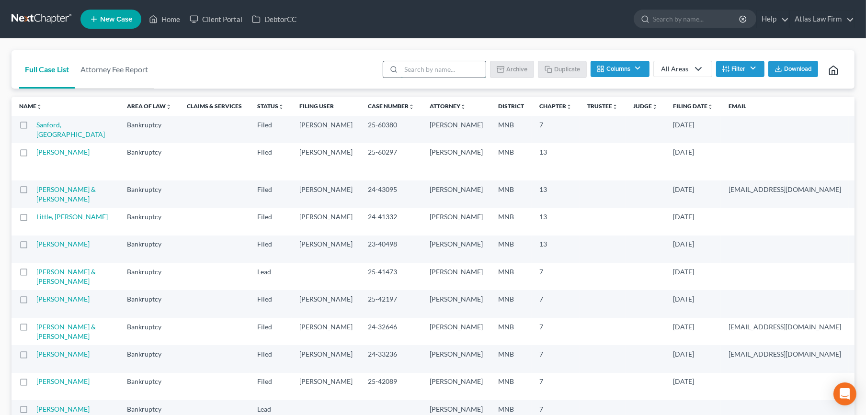
click at [410, 70] on input "search" at bounding box center [443, 69] width 85 height 16
paste input "25-60380"
type input "25-60380"
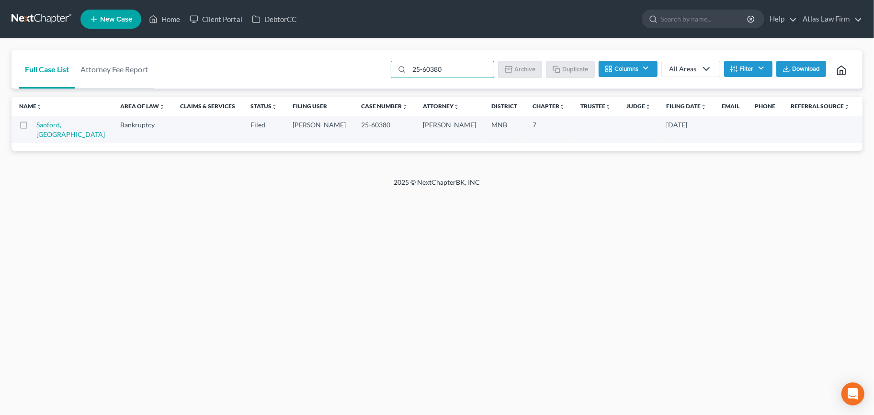
drag, startPoint x: 452, startPoint y: 67, endPoint x: 356, endPoint y: 68, distance: 95.3
click at [356, 68] on div "Full Case List Attorney Fee Report 25-60380 Batch Download Archive Un-archive D…" at bounding box center [436, 69] width 851 height 39
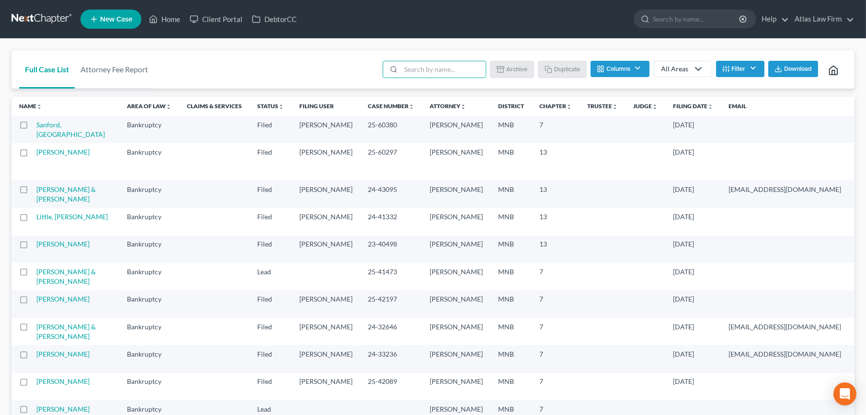
click at [633, 69] on button "Columns" at bounding box center [619, 69] width 58 height 16
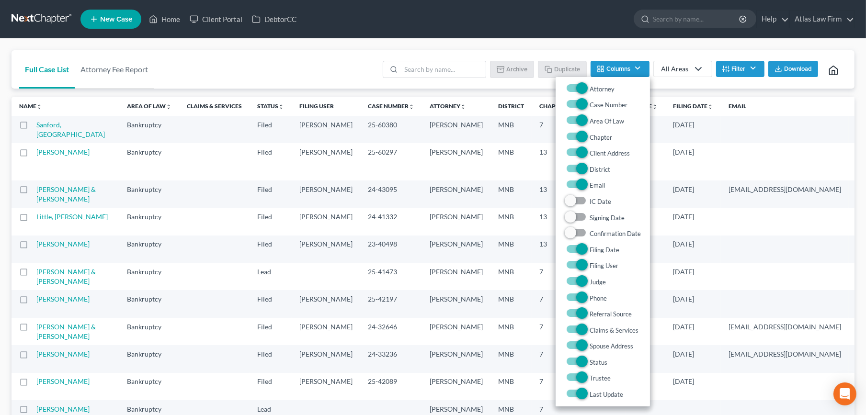
click at [633, 69] on button "Columns" at bounding box center [619, 69] width 58 height 16
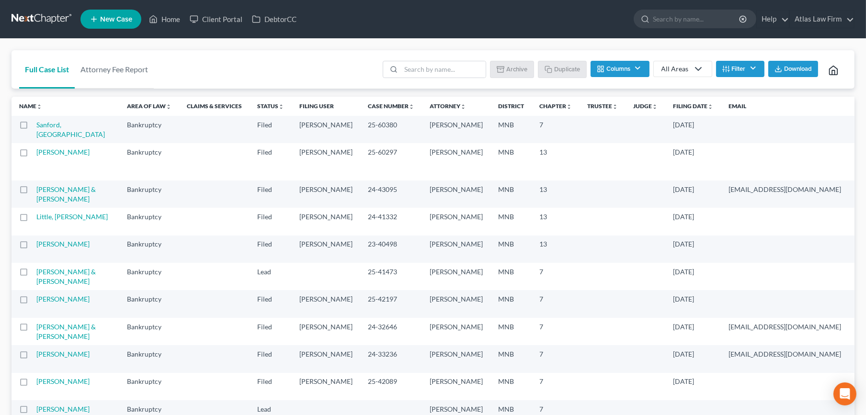
click at [764, 68] on ul "Batch Download Archive Un-archive Duplicate Columns Attorney Case Number Area O…" at bounding box center [614, 70] width 466 height 23
click at [756, 68] on button "Filter" at bounding box center [740, 69] width 48 height 16
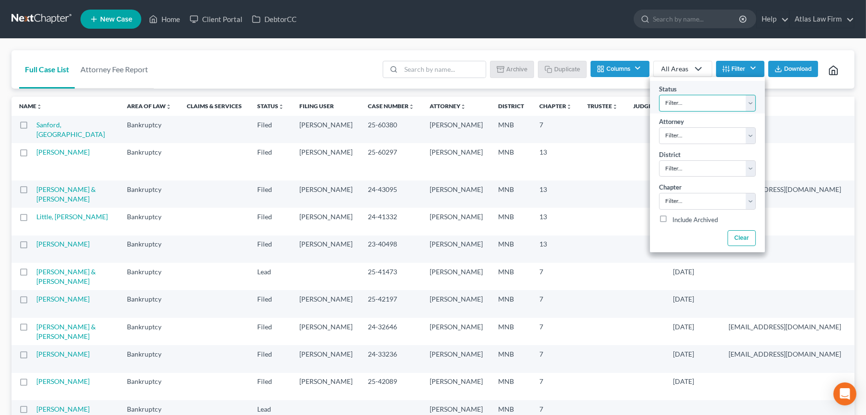
click at [748, 97] on select "Filter... Discharged Dismissed Filed In Progress Lead Lost Lead Ready to File T…" at bounding box center [707, 103] width 97 height 17
click at [748, 98] on select "Filter... Discharged Dismissed Filed In Progress Lead Lost Lead Ready to File T…" at bounding box center [707, 103] width 97 height 17
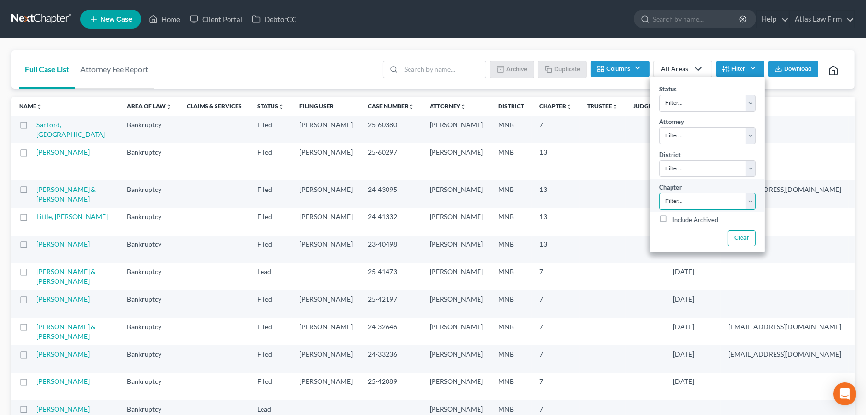
click at [750, 203] on select "Filter... 7 11 13" at bounding box center [707, 201] width 97 height 17
click at [746, 166] on select "Filter... Filter... [US_STATE] - [GEOGRAPHIC_DATA] [US_STATE] - [GEOGRAPHIC_DAT…" at bounding box center [707, 168] width 97 height 17
click at [739, 131] on select "Filter... [PERSON_NAME]" at bounding box center [707, 135] width 97 height 17
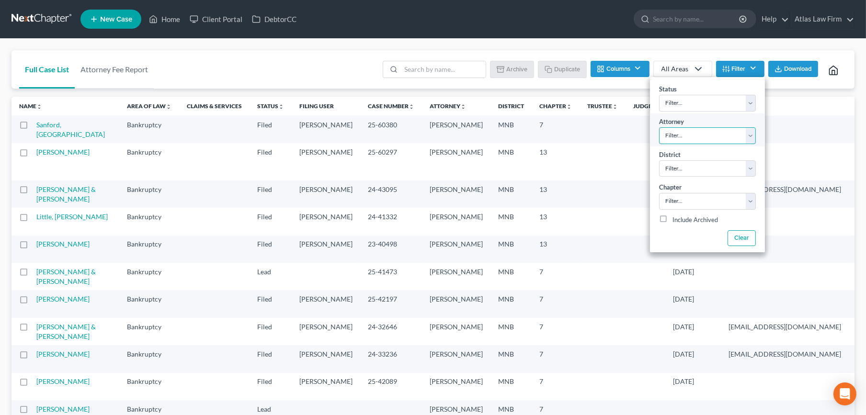
select select "0"
click at [659, 127] on select "Filter... [PERSON_NAME]" at bounding box center [707, 135] width 97 height 17
click at [731, 112] on div "Status Filter... Discharged Dismissed Filed In Progress Lead Lost Lead Ready to…" at bounding box center [707, 97] width 115 height 33
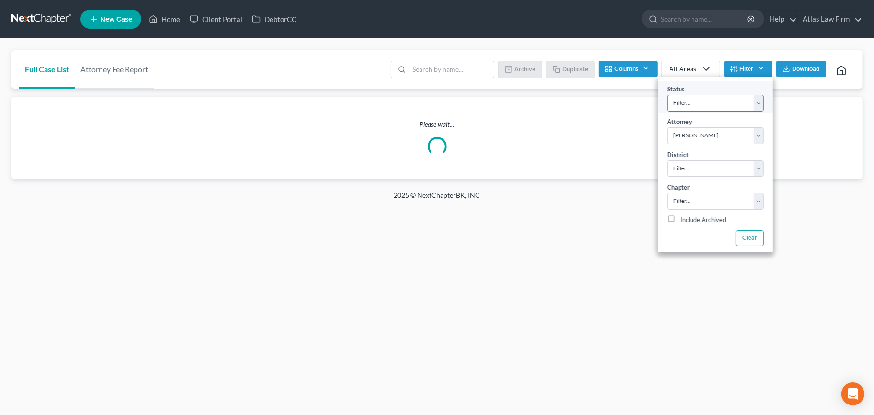
click at [731, 108] on select "Filter... Discharged Dismissed Filed In Progress Lead Lost Lead Ready to File T…" at bounding box center [715, 103] width 97 height 17
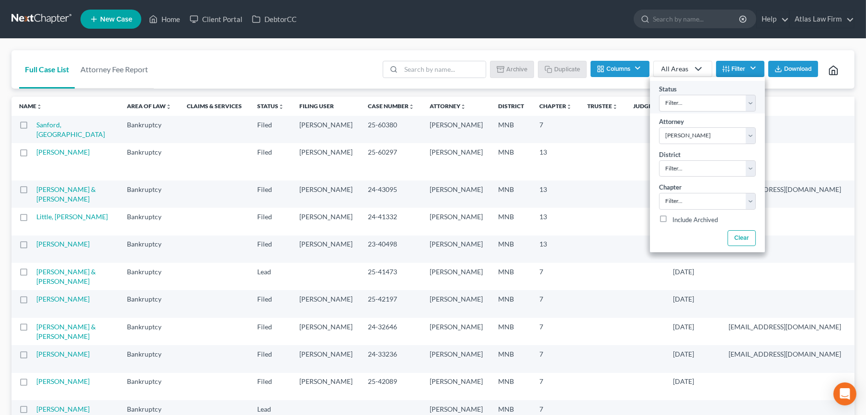
click at [709, 87] on div "Status Filter... Discharged Dismissed Filed In Progress Lead Lost Lead Ready to…" at bounding box center [707, 97] width 115 height 33
click at [720, 201] on select "Filter... 7 11 13" at bounding box center [707, 201] width 97 height 17
click at [691, 207] on select "Filter... 7 11 13" at bounding box center [707, 201] width 97 height 17
select select "0"
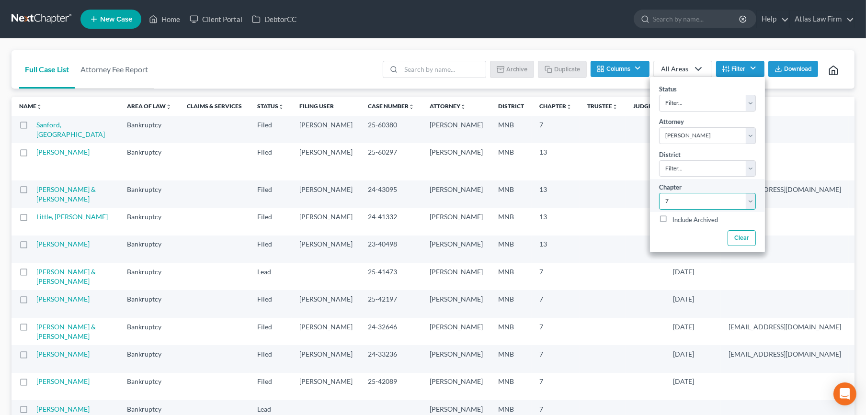
click at [659, 193] on select "Filter... 7 11 13" at bounding box center [707, 201] width 97 height 17
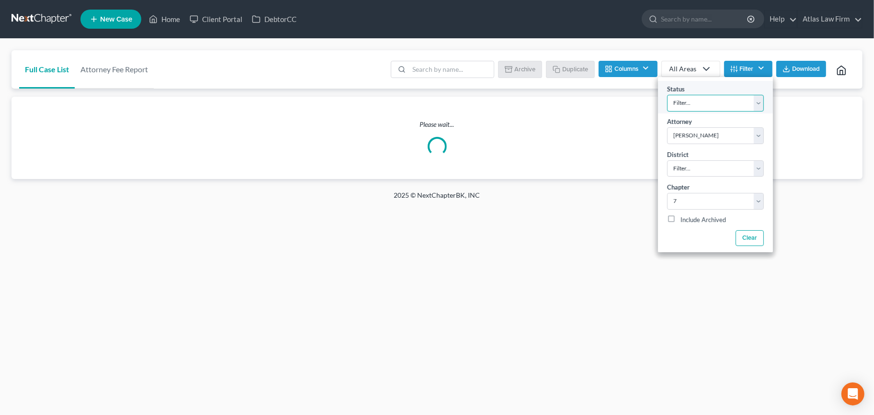
click at [689, 102] on select "Filter... Discharged Dismissed Filed In Progress Lead Lost Lead Ready to File T…" at bounding box center [715, 103] width 97 height 17
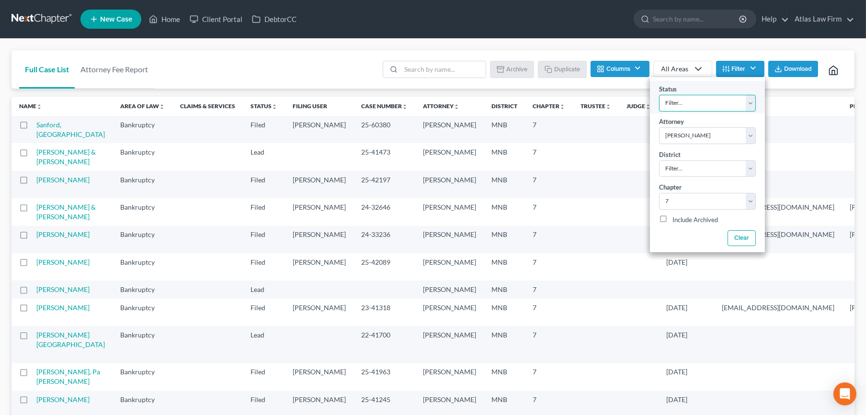
select select "2"
click at [659, 95] on select "Filter... Discharged Dismissed Filed In Progress Lead Lost Lead Ready to File T…" at bounding box center [707, 103] width 97 height 17
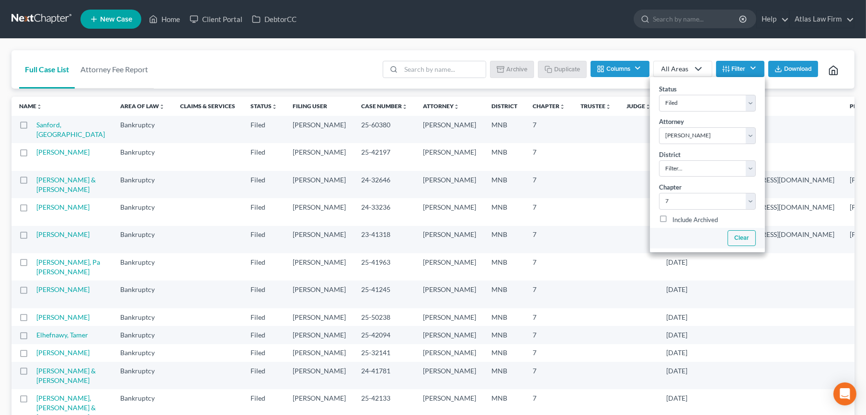
click at [738, 238] on button "Clear" at bounding box center [741, 238] width 28 height 16
select select
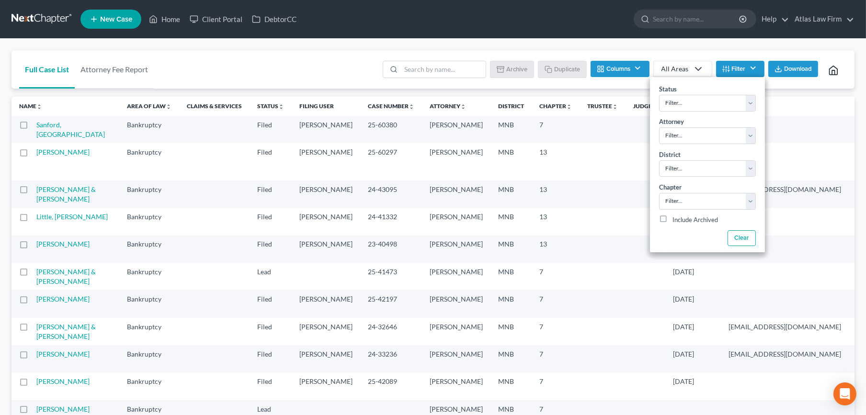
click at [322, 69] on div "Full Case List Attorney Fee Report Batch Download Archive Un-archive Duplicate …" at bounding box center [432, 69] width 843 height 39
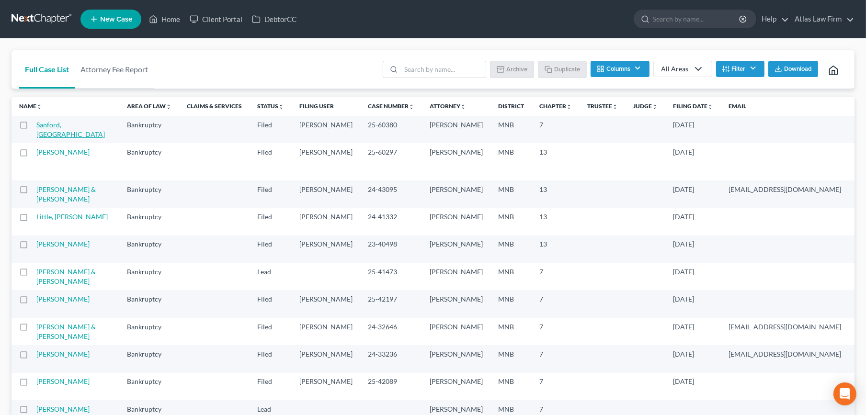
click at [53, 125] on link "Sanford, [GEOGRAPHIC_DATA]" at bounding box center [70, 130] width 68 height 18
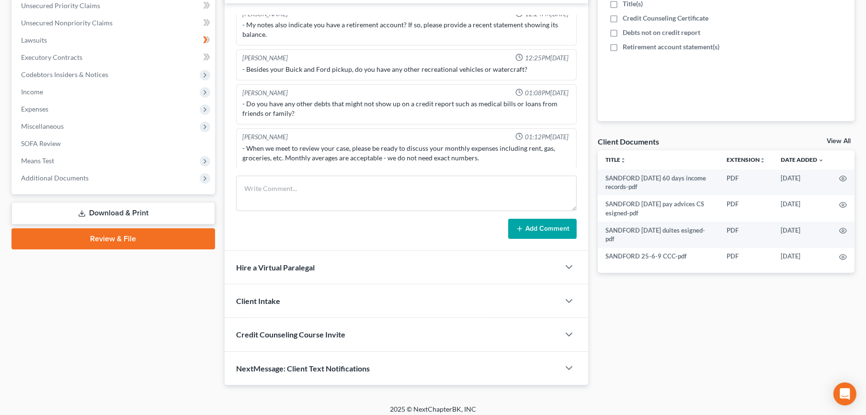
scroll to position [229, 0]
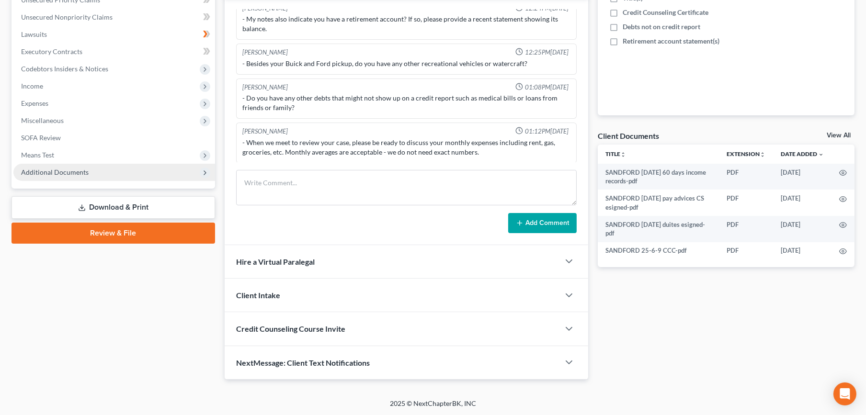
click at [54, 165] on span "Additional Documents" at bounding box center [114, 172] width 202 height 17
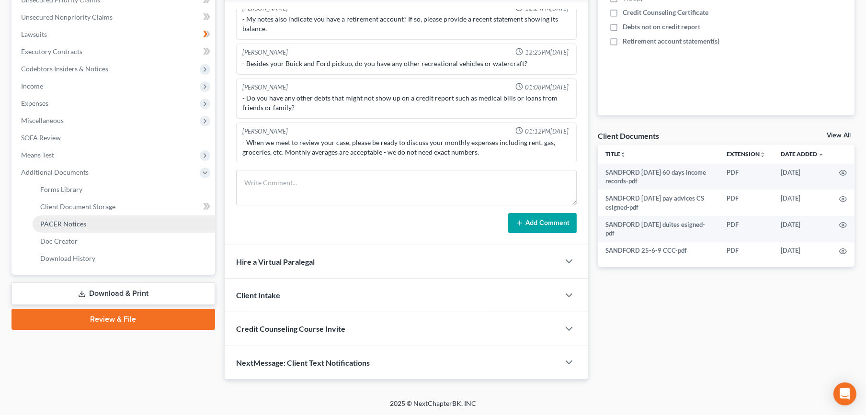
click at [55, 223] on span "PACER Notices" at bounding box center [63, 224] width 46 height 8
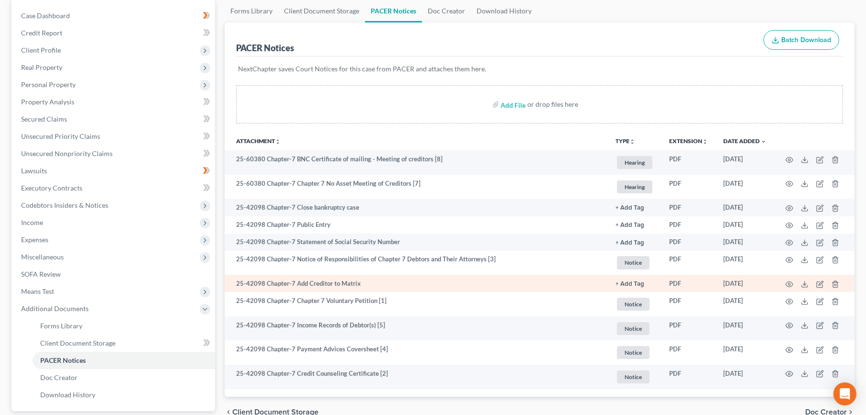
scroll to position [159, 0]
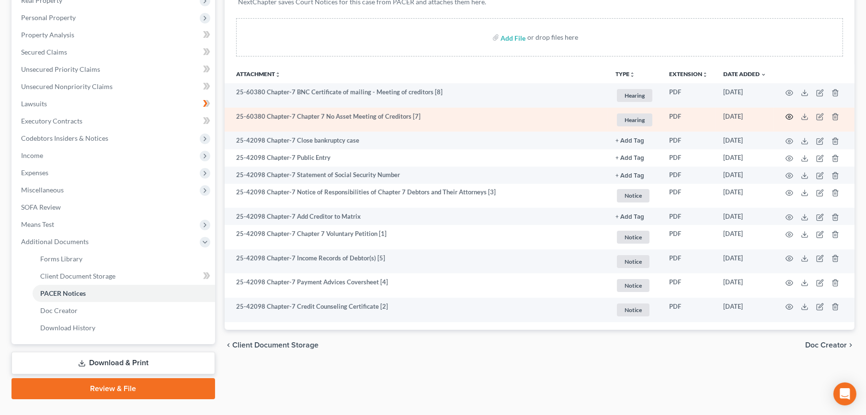
click at [790, 114] on icon "button" at bounding box center [789, 117] width 8 height 8
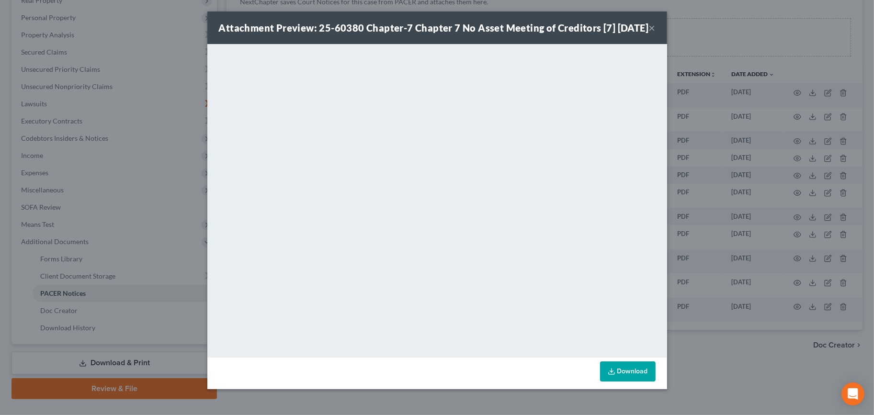
click at [653, 34] on button "×" at bounding box center [652, 27] width 7 height 11
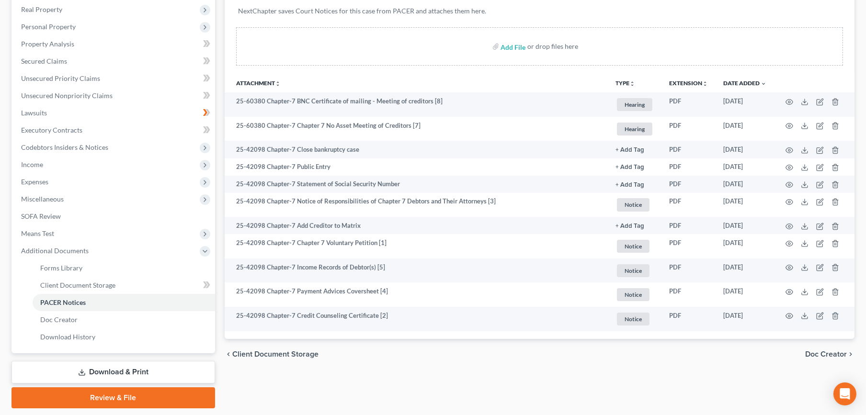
scroll to position [0, 0]
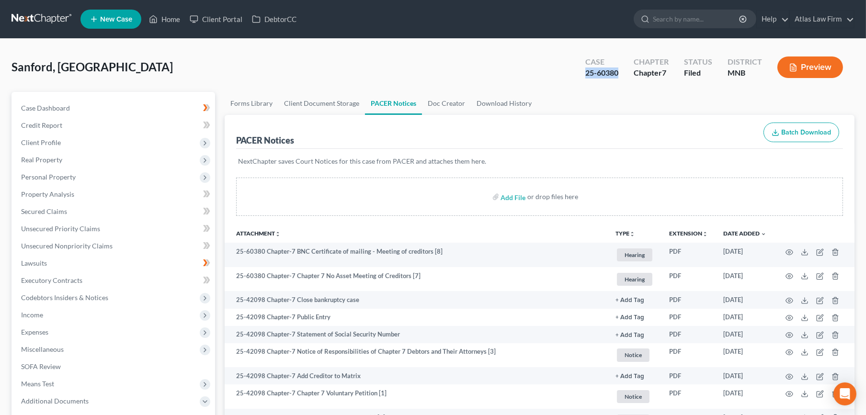
drag, startPoint x: 619, startPoint y: 78, endPoint x: 583, endPoint y: 79, distance: 35.9
click at [585, 78] on div "Case 25-60380" at bounding box center [601, 68] width 48 height 28
click at [45, 22] on link at bounding box center [41, 19] width 61 height 17
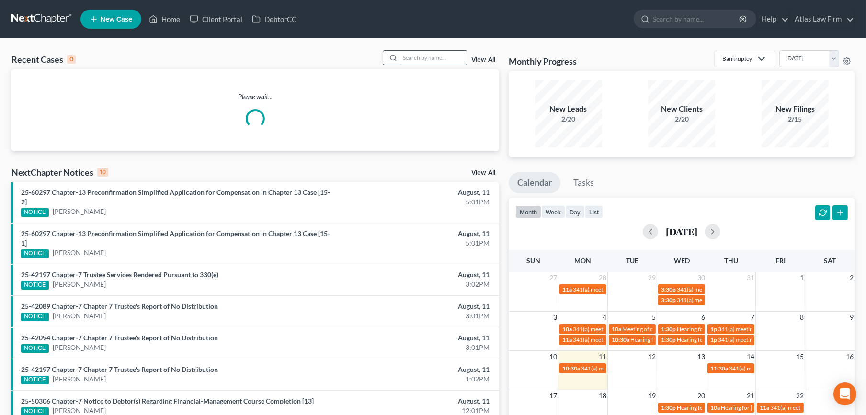
click at [419, 59] on input "search" at bounding box center [433, 58] width 67 height 14
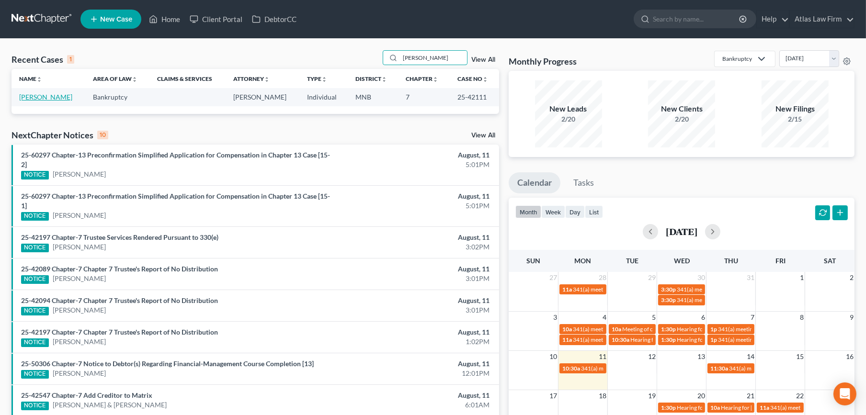
type input "[PERSON_NAME]"
click at [57, 94] on link "[PERSON_NAME]" at bounding box center [45, 97] width 53 height 8
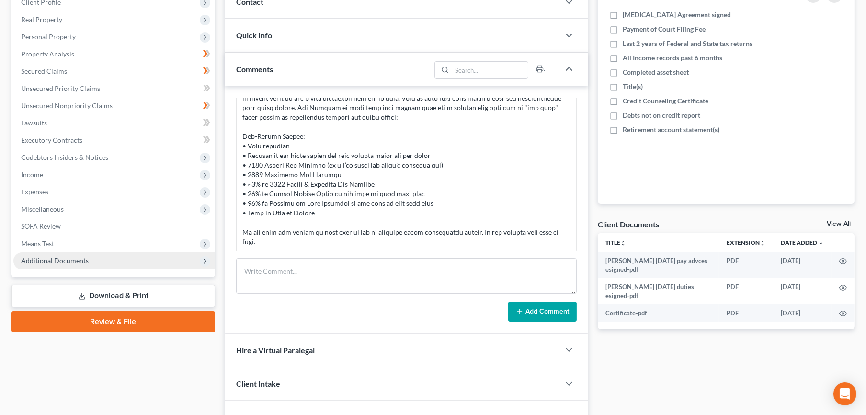
scroll to position [159, 0]
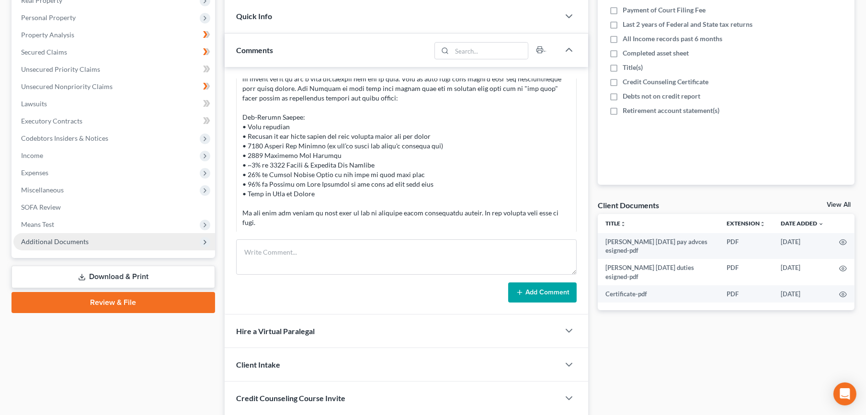
click at [71, 237] on span "Additional Documents" at bounding box center [55, 241] width 68 height 8
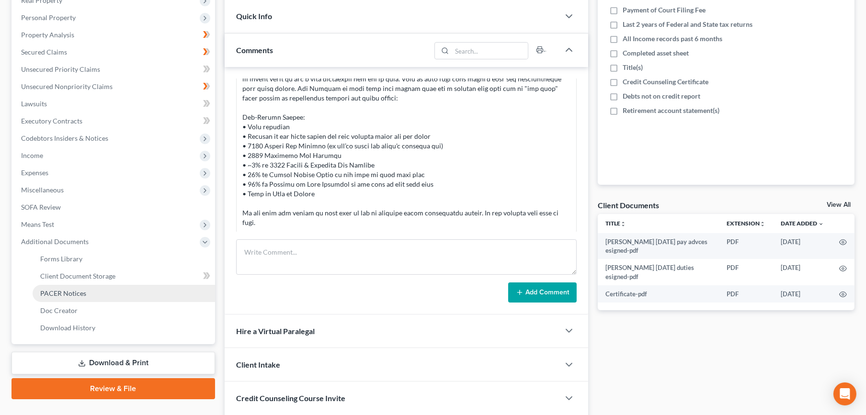
click at [83, 293] on span "PACER Notices" at bounding box center [63, 293] width 46 height 8
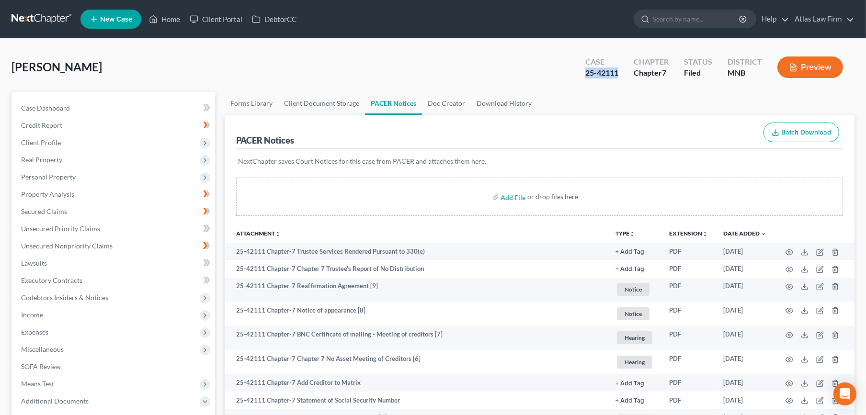
drag, startPoint x: 623, startPoint y: 75, endPoint x: 587, endPoint y: 83, distance: 37.2
click at [587, 83] on div "Case 25-42111 Chapter Chapter 7 Status Filed District MNB Preview" at bounding box center [714, 67] width 281 height 34
copy div "25-42111"
click at [83, 110] on link "Case Dashboard" at bounding box center [114, 108] width 202 height 17
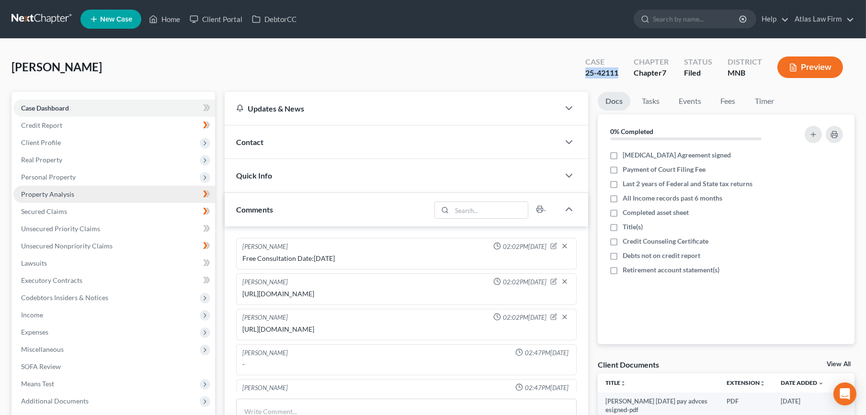
scroll to position [968, 0]
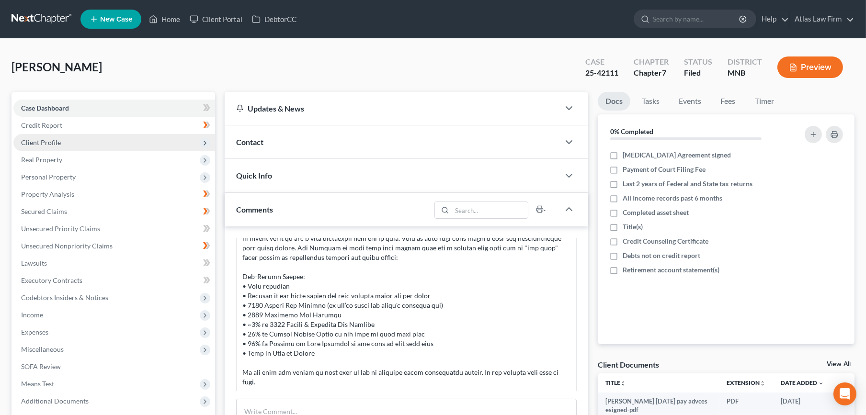
click at [93, 139] on span "Client Profile" at bounding box center [114, 142] width 202 height 17
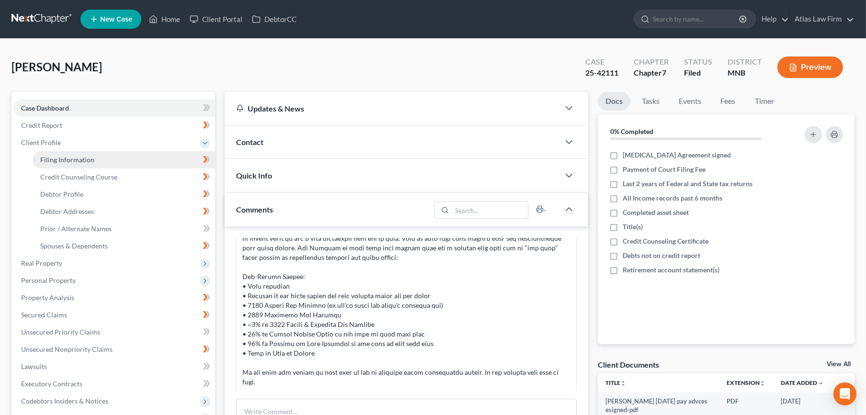
click at [92, 156] on span "Filing Information" at bounding box center [67, 160] width 54 height 8
select select "1"
select select "0"
select select "24"
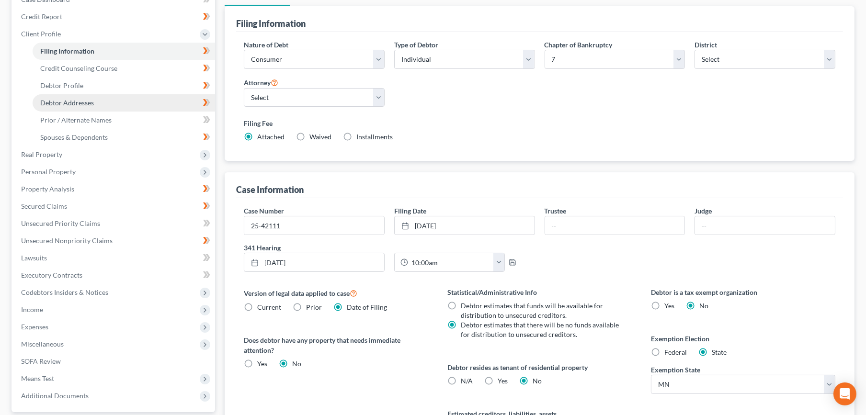
scroll to position [108, 0]
click at [124, 84] on link "Debtor Profile" at bounding box center [124, 86] width 182 height 17
select select "1"
select select "3"
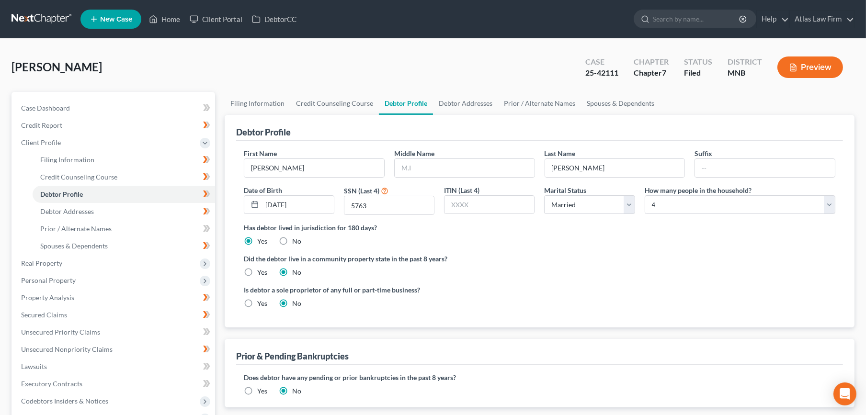
scroll to position [196, 0]
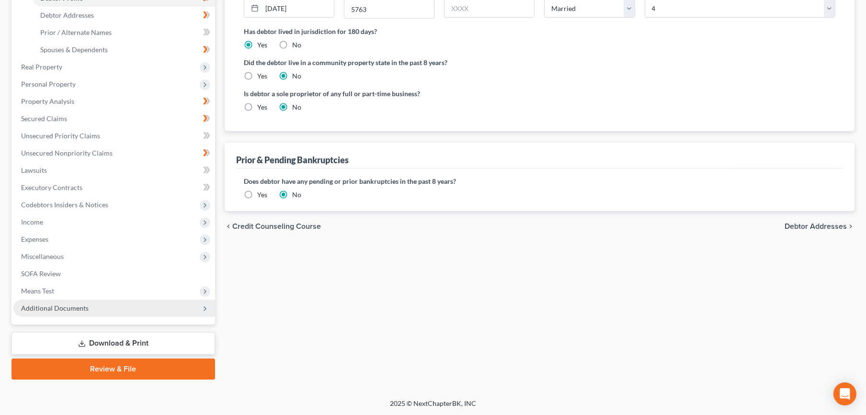
click at [91, 304] on span "Additional Documents" at bounding box center [114, 308] width 202 height 17
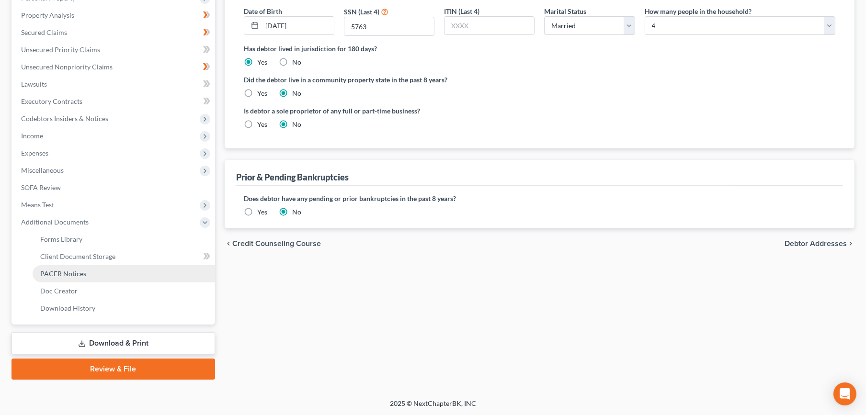
click at [66, 266] on link "PACER Notices" at bounding box center [124, 273] width 182 height 17
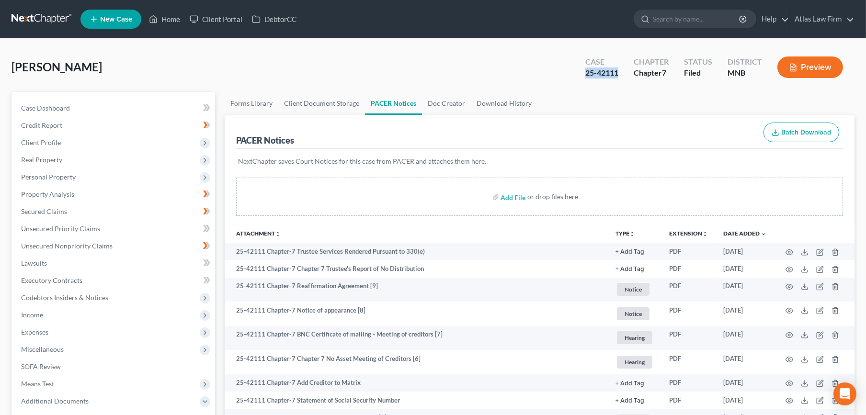
drag, startPoint x: 621, startPoint y: 76, endPoint x: 587, endPoint y: 71, distance: 34.7
click at [587, 71] on div "Case 25-42111" at bounding box center [601, 68] width 48 height 28
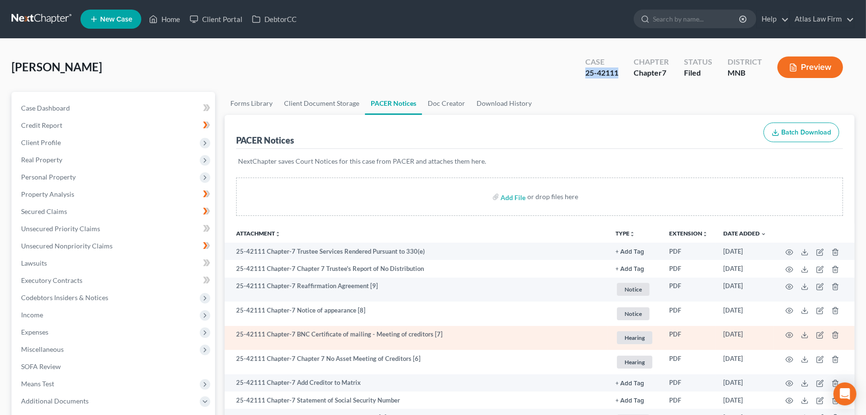
scroll to position [106, 0]
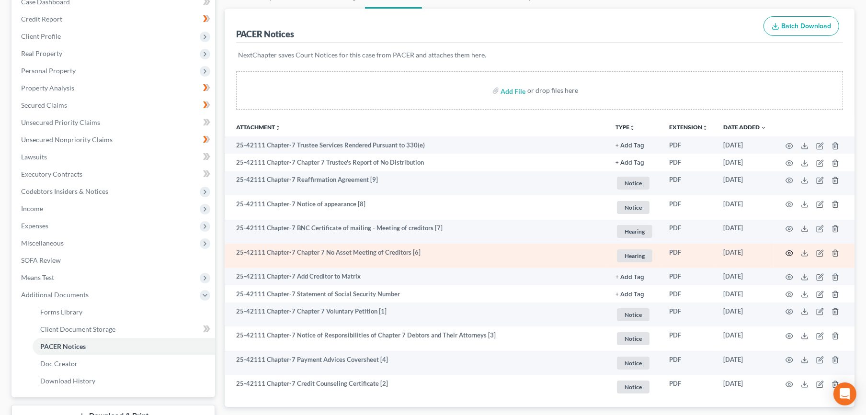
click at [788, 251] on icon "button" at bounding box center [789, 253] width 8 height 8
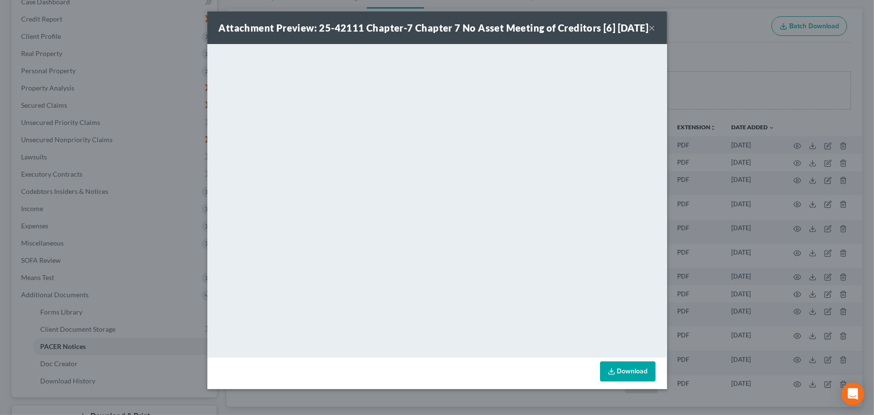
click at [651, 34] on button "×" at bounding box center [652, 27] width 7 height 11
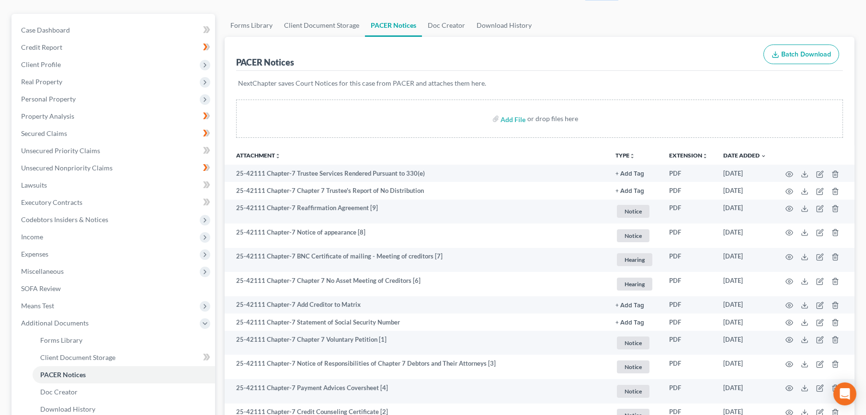
scroll to position [0, 0]
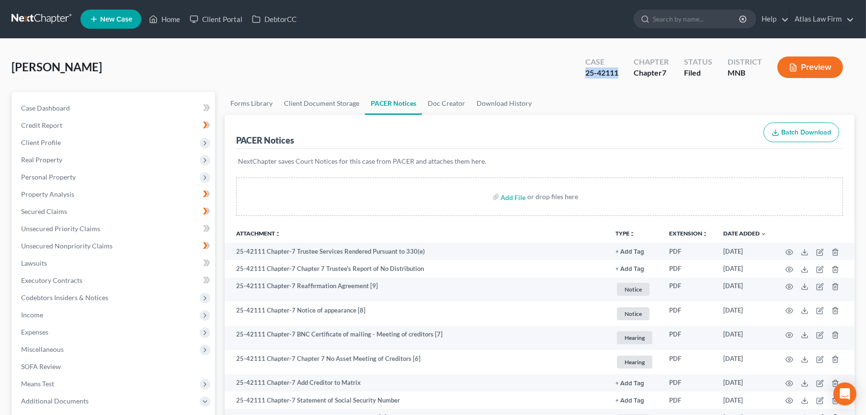
click at [50, 25] on link at bounding box center [41, 19] width 61 height 17
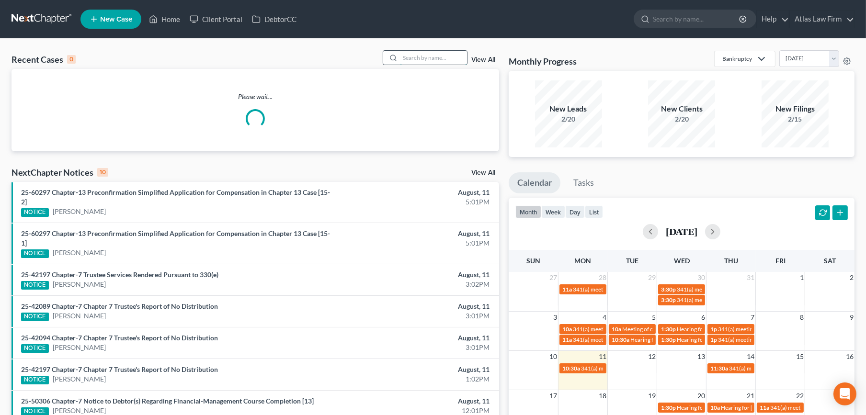
click at [441, 55] on input "search" at bounding box center [433, 58] width 67 height 14
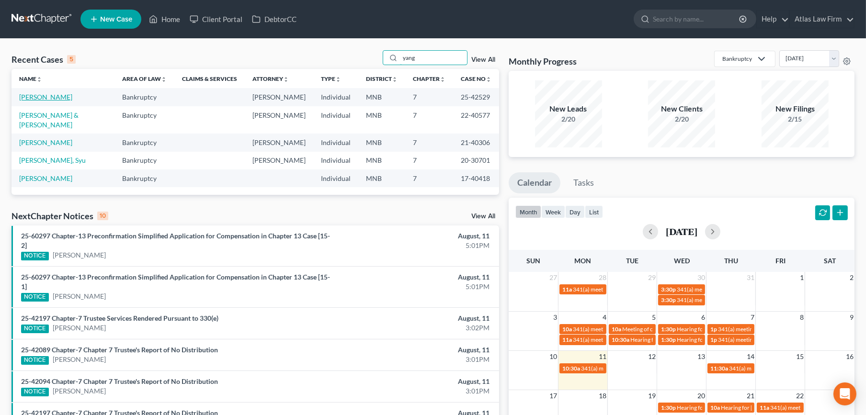
type input "yang"
click at [48, 98] on link "[PERSON_NAME]" at bounding box center [45, 97] width 53 height 8
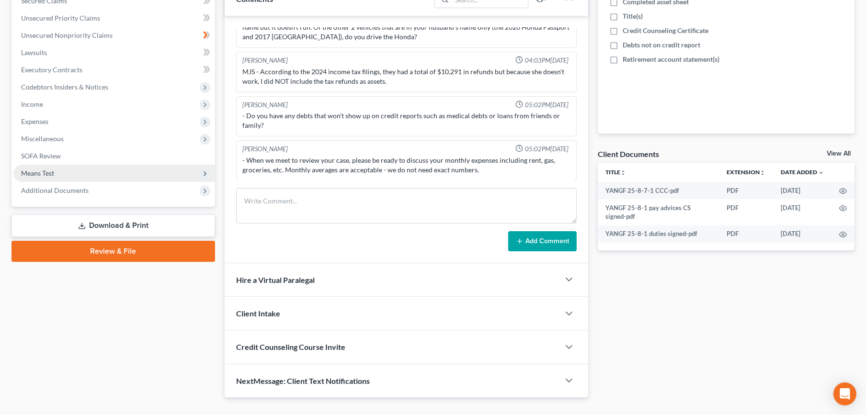
scroll to position [229, 0]
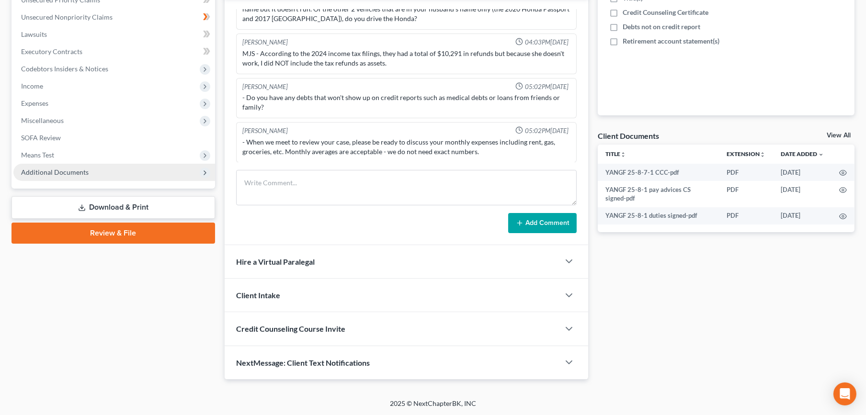
click at [95, 179] on span "Additional Documents" at bounding box center [114, 172] width 202 height 17
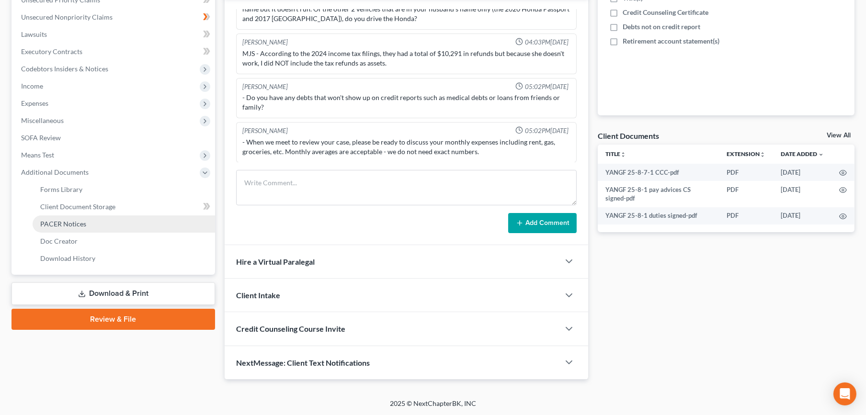
click at [88, 220] on link "PACER Notices" at bounding box center [124, 223] width 182 height 17
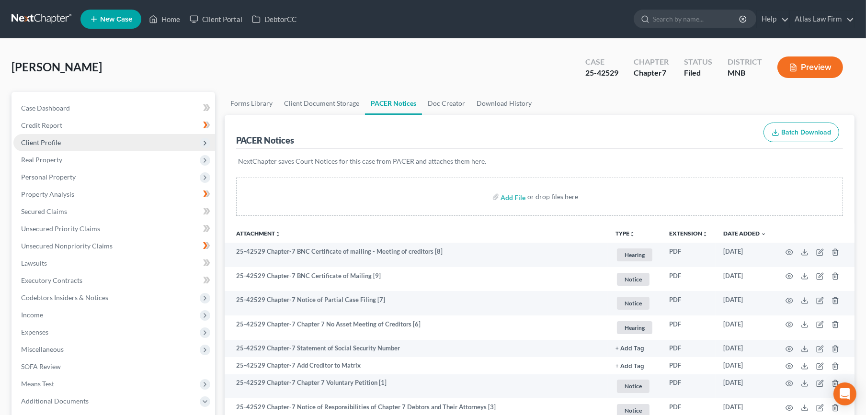
click at [74, 139] on span "Client Profile" at bounding box center [114, 142] width 202 height 17
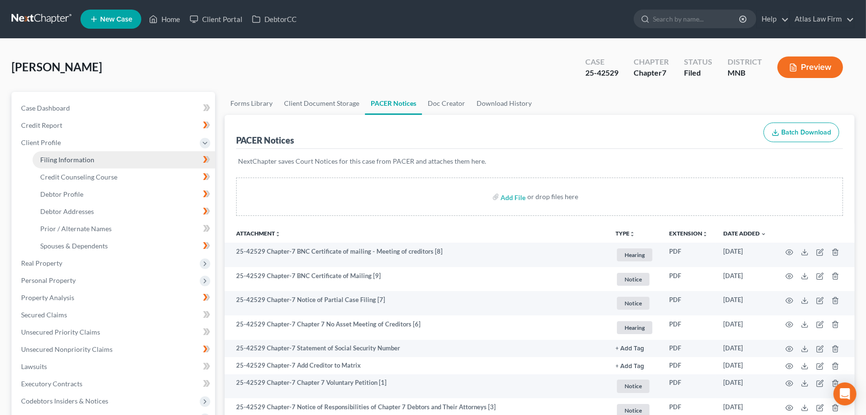
click at [93, 156] on link "Filing Information" at bounding box center [124, 159] width 182 height 17
select select "1"
select select "0"
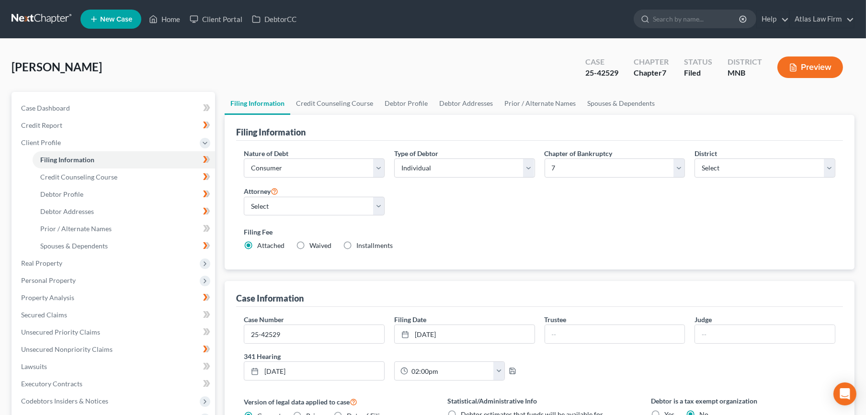
click at [836, 65] on button "Preview" at bounding box center [810, 67] width 66 height 22
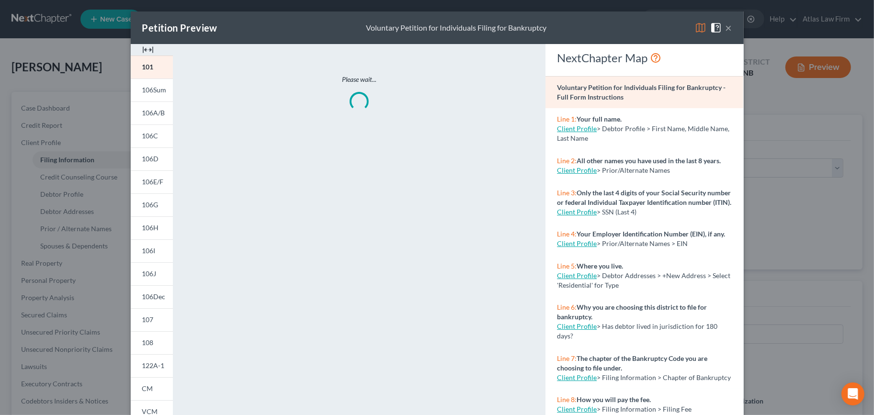
click at [695, 27] on img at bounding box center [700, 27] width 11 height 11
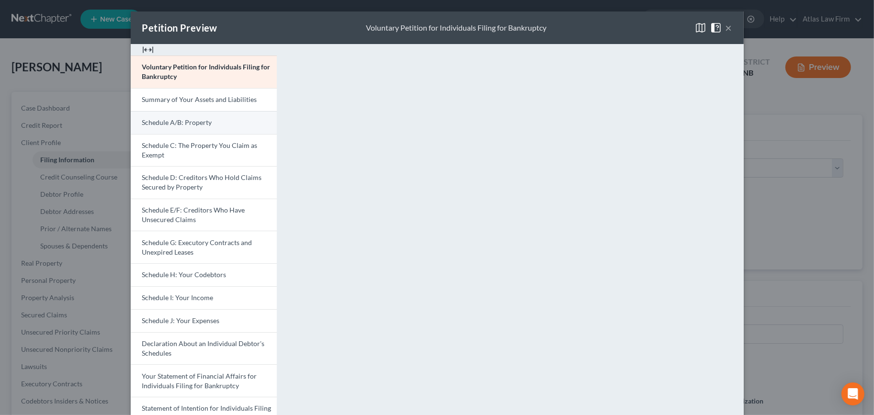
click at [211, 122] on link "Schedule A/B: Property" at bounding box center [204, 122] width 146 height 23
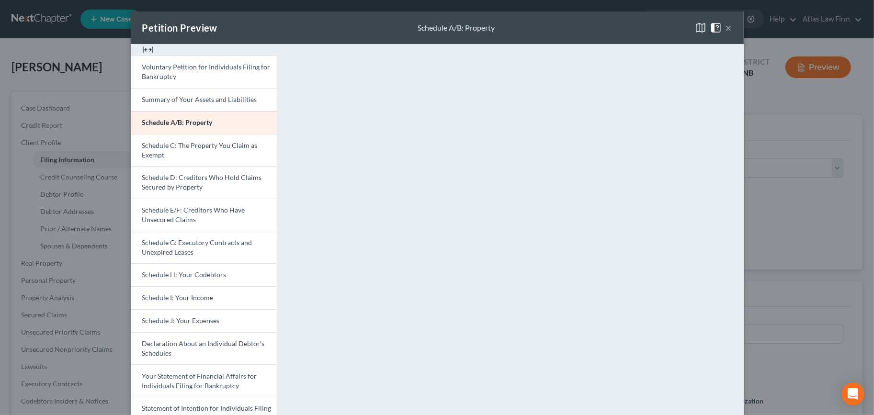
click at [725, 26] on button "×" at bounding box center [728, 27] width 7 height 11
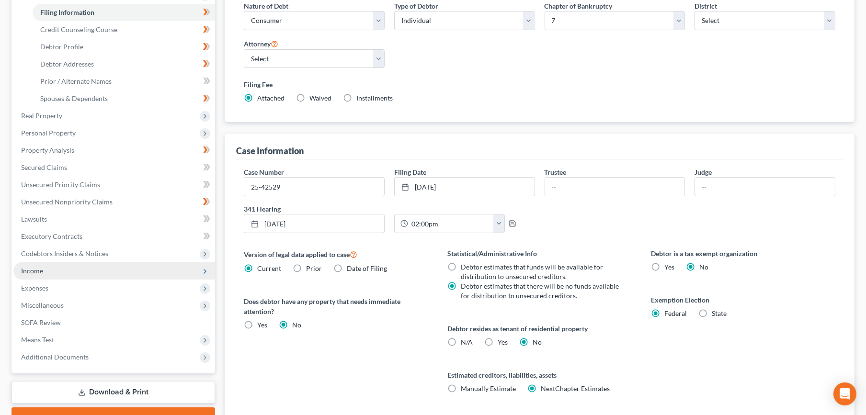
scroll to position [159, 0]
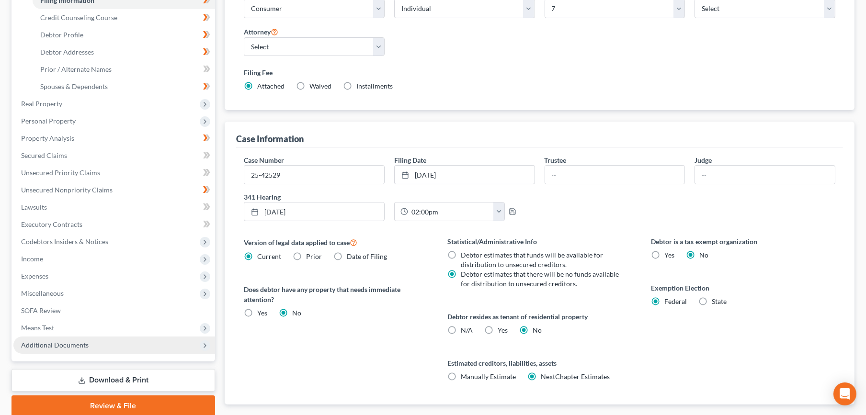
click at [90, 350] on span "Additional Documents" at bounding box center [114, 345] width 202 height 17
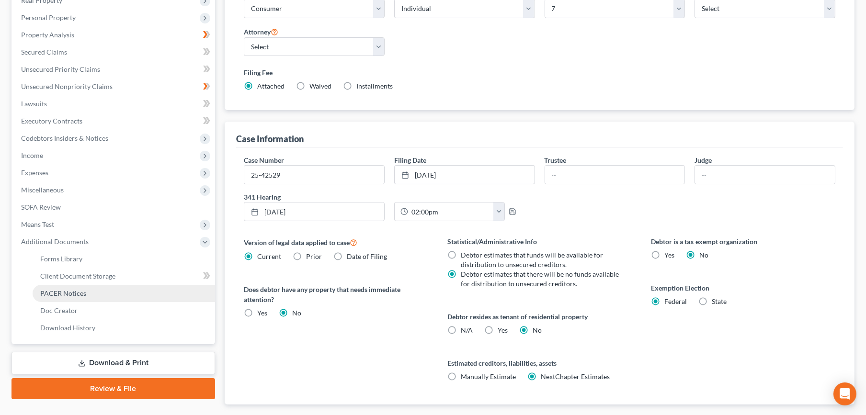
click at [88, 298] on link "PACER Notices" at bounding box center [124, 293] width 182 height 17
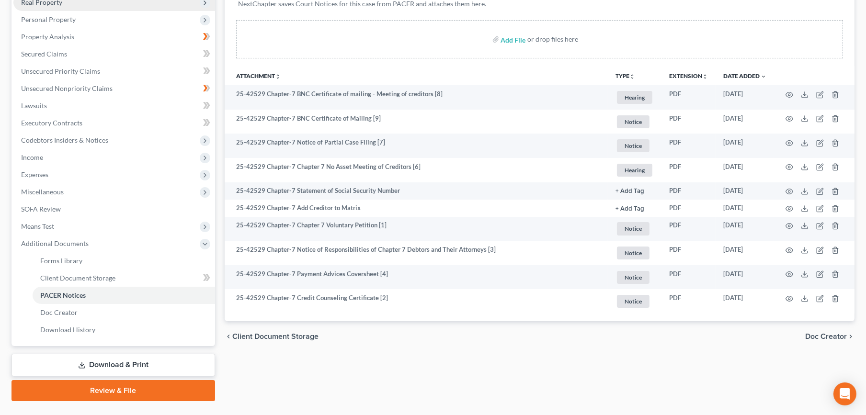
scroll to position [159, 0]
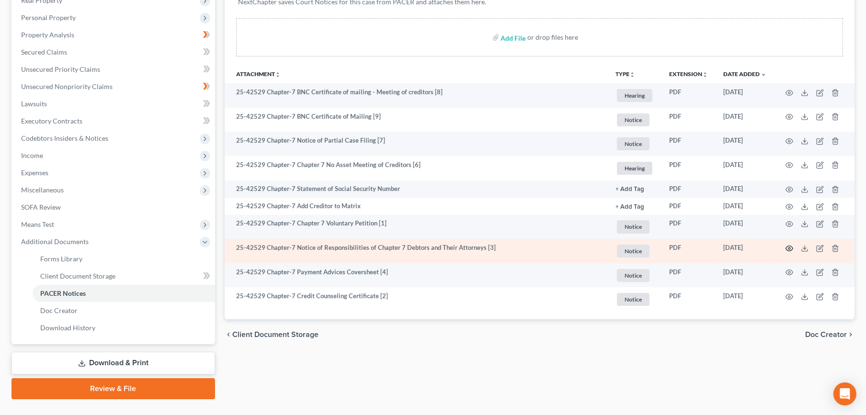
click at [785, 248] on icon "button" at bounding box center [789, 249] width 8 height 8
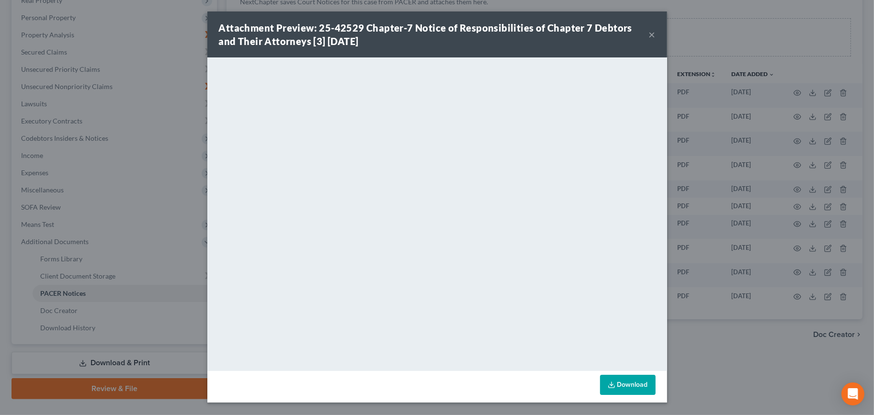
click at [649, 34] on button "×" at bounding box center [652, 34] width 7 height 11
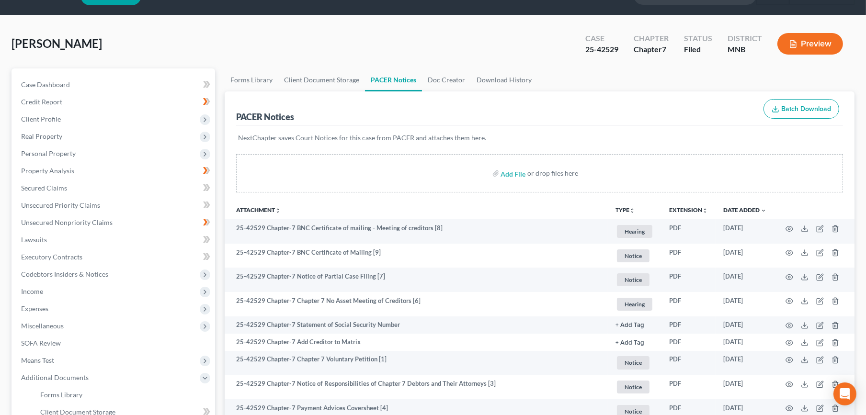
scroll to position [0, 0]
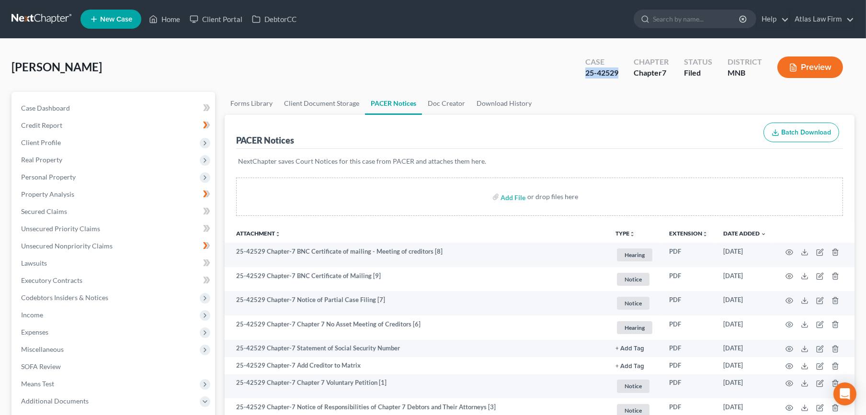
drag, startPoint x: 621, startPoint y: 74, endPoint x: 583, endPoint y: 75, distance: 38.3
click at [583, 75] on div "Case 25-42529" at bounding box center [601, 68] width 48 height 28
copy div "25-42529"
click at [68, 106] on span "Case Dashboard" at bounding box center [45, 108] width 49 height 8
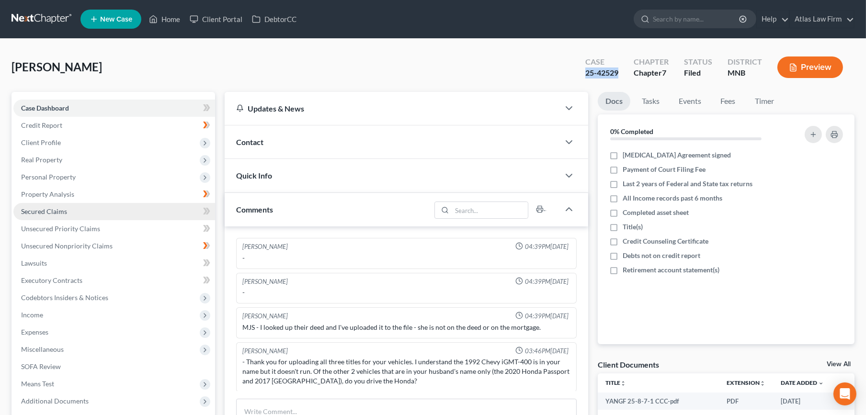
scroll to position [134, 0]
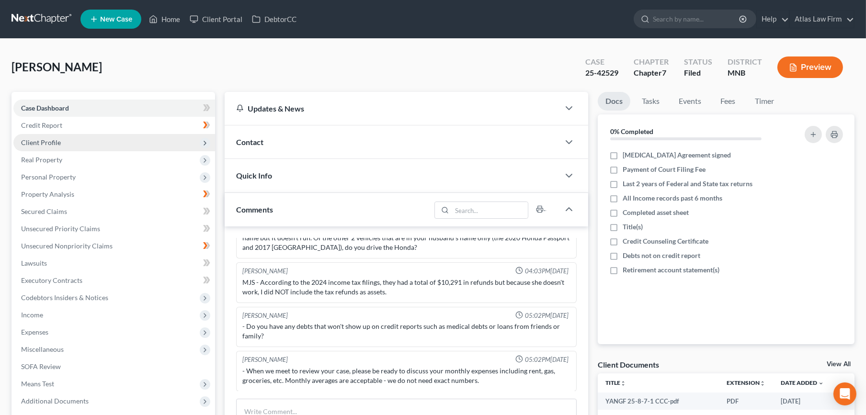
click at [79, 142] on span "Client Profile" at bounding box center [114, 142] width 202 height 17
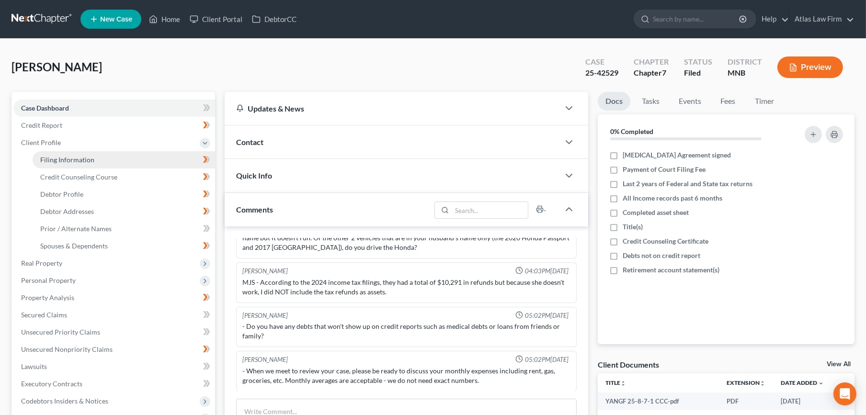
click at [80, 162] on span "Filing Information" at bounding box center [67, 160] width 54 height 8
select select "1"
select select "0"
select select "42"
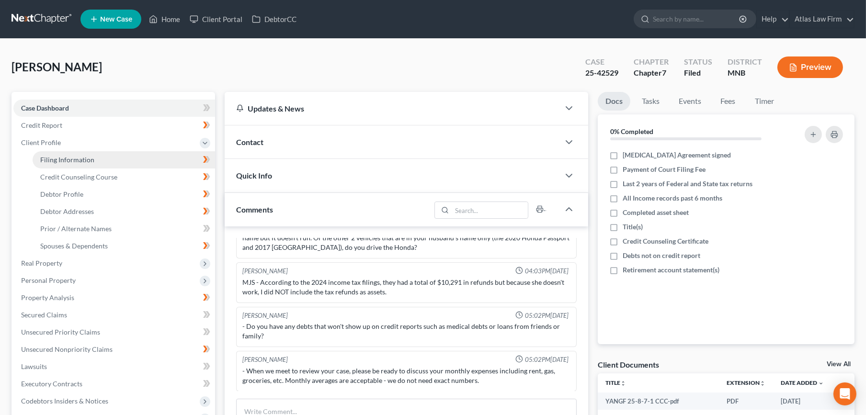
select select "0"
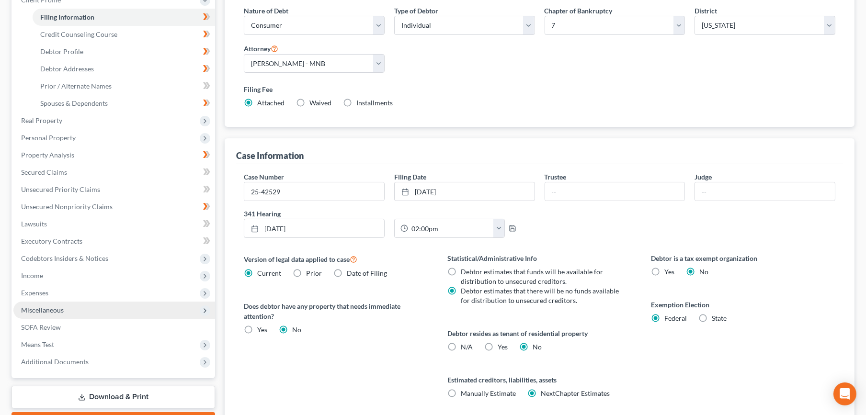
scroll to position [215, 0]
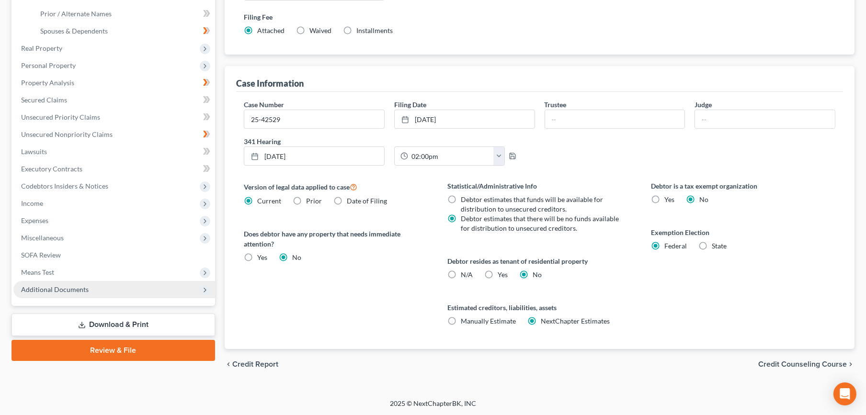
click at [116, 285] on span "Additional Documents" at bounding box center [114, 289] width 202 height 17
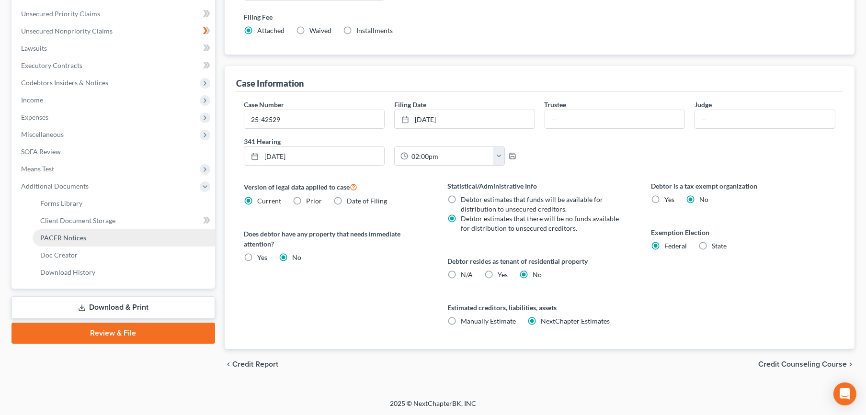
click at [115, 239] on link "PACER Notices" at bounding box center [124, 237] width 182 height 17
